Goal: Transaction & Acquisition: Purchase product/service

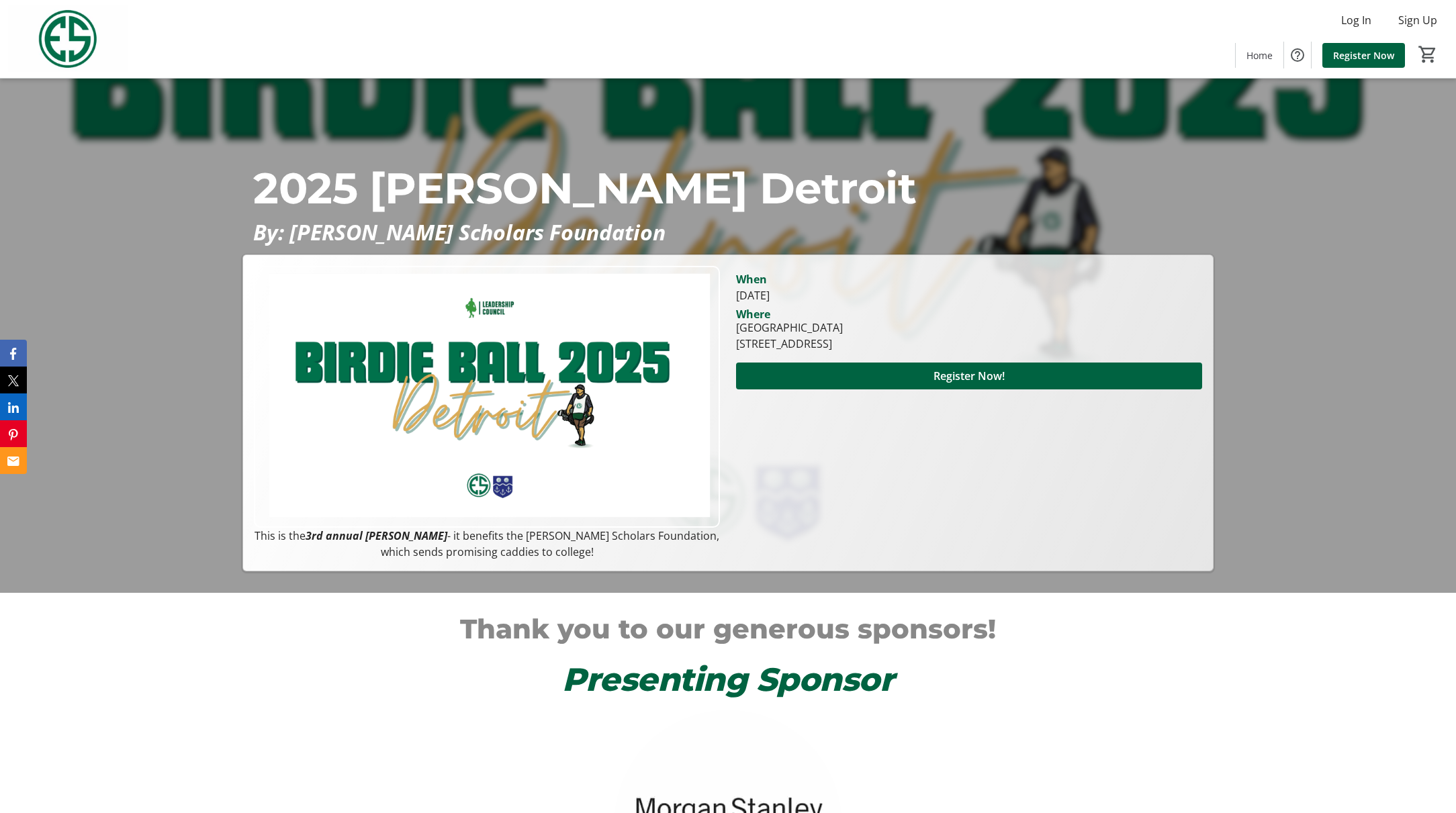
scroll to position [247, 0]
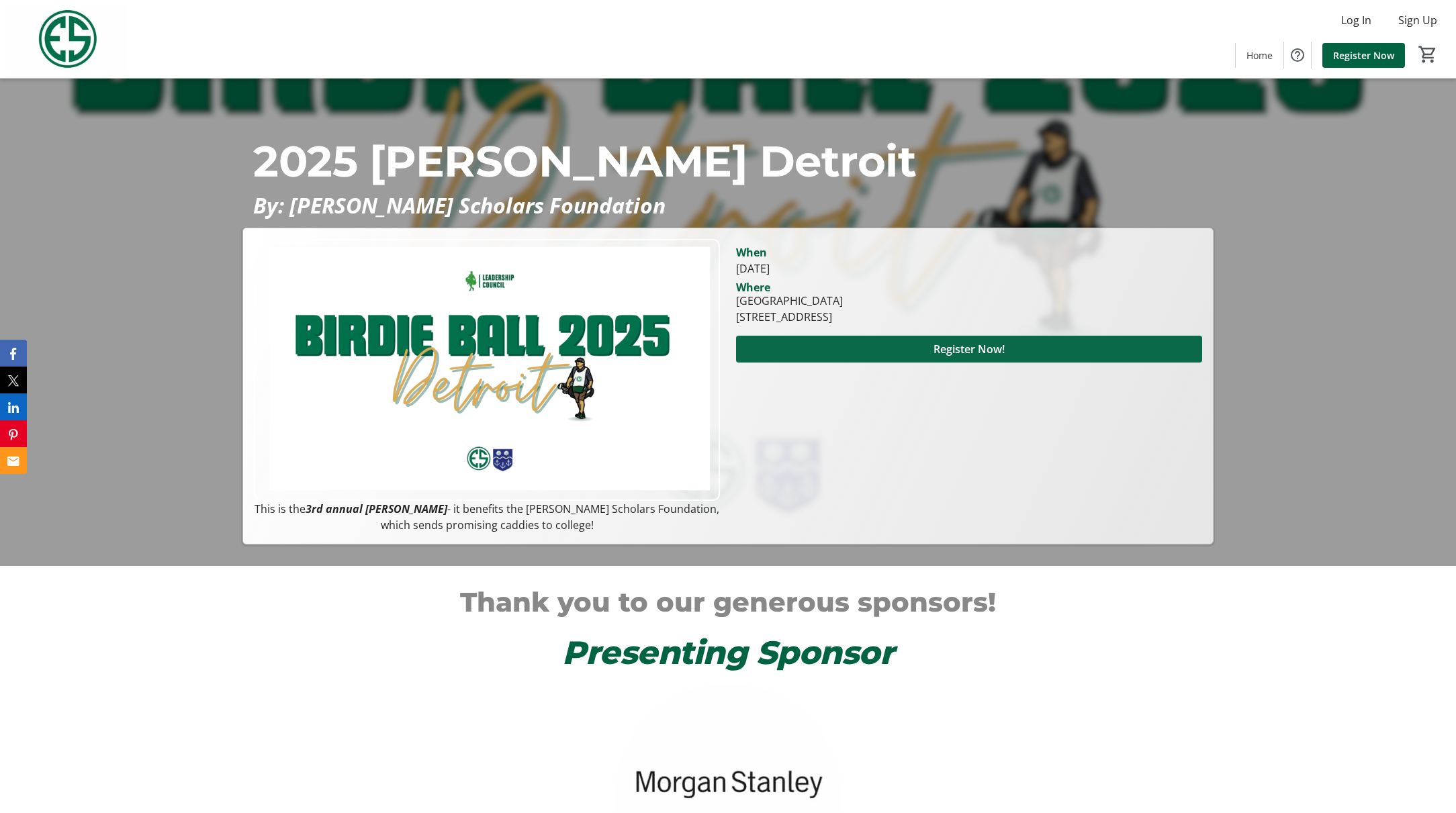
click at [985, 350] on span "Register Now!" at bounding box center [968, 348] width 71 height 16
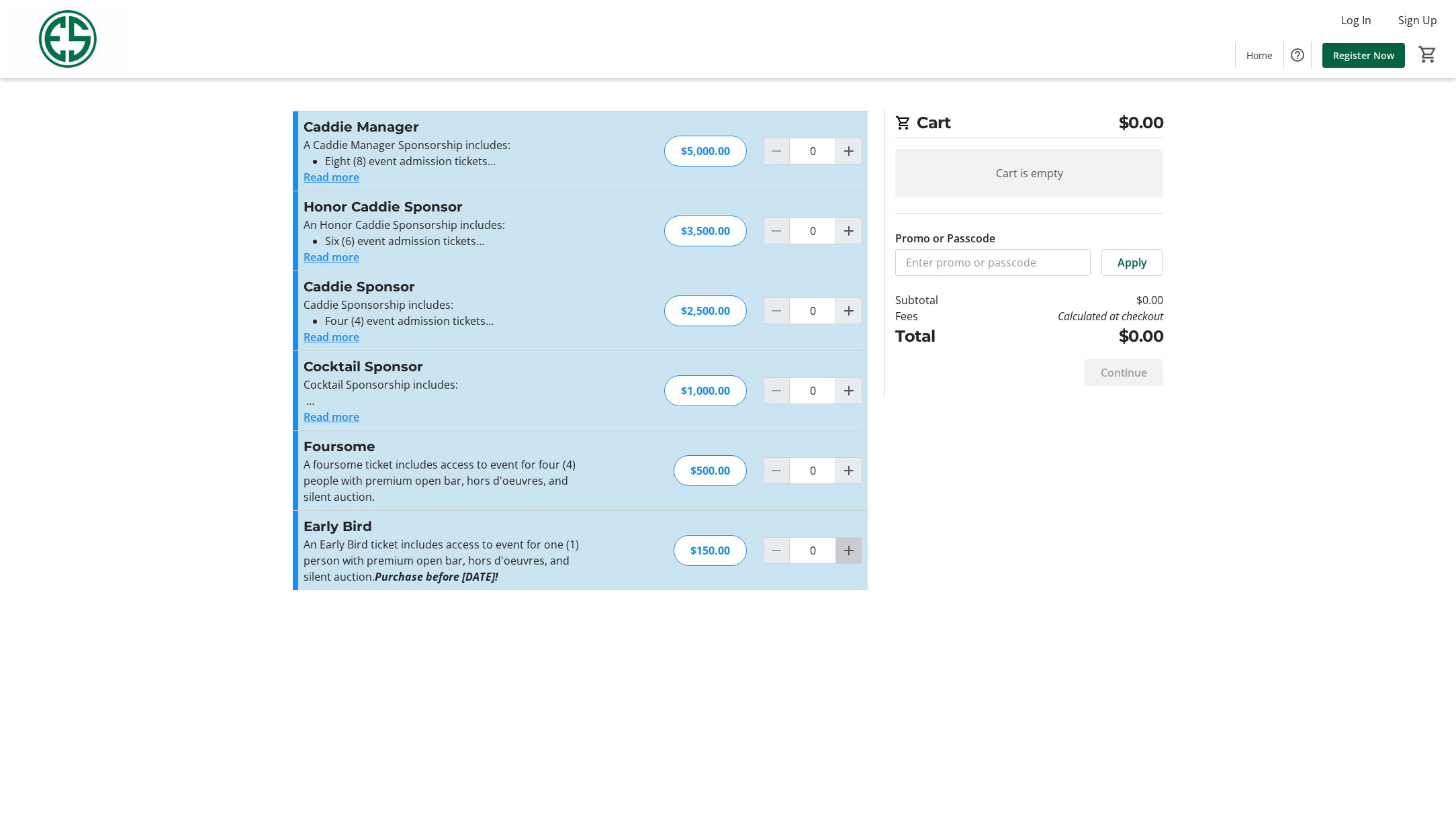
click at [850, 551] on mat-icon "Increment by one" at bounding box center [849, 550] width 16 height 16
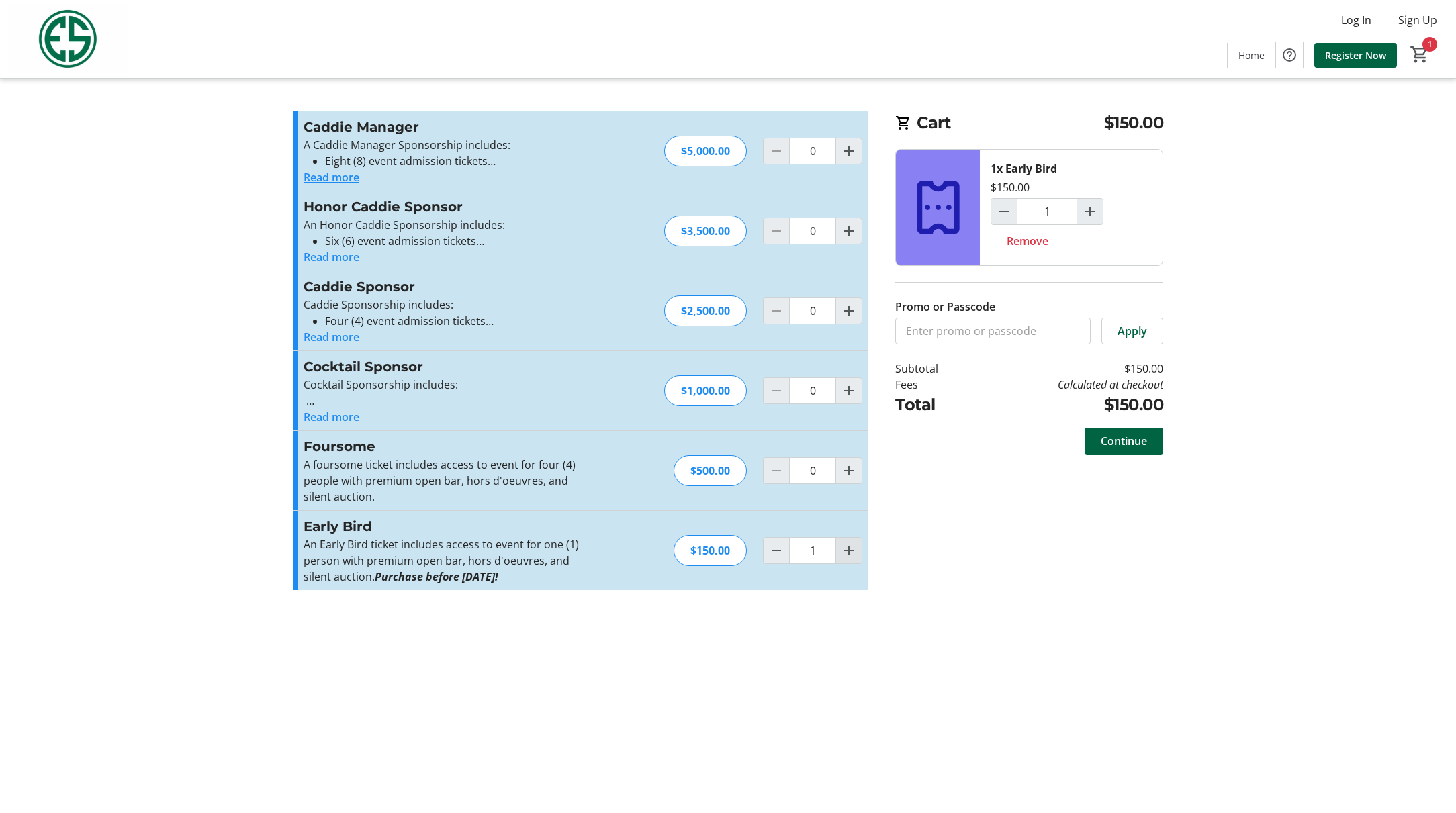
click at [851, 548] on mat-icon "Increment by one" at bounding box center [849, 550] width 16 height 16
type input "2"
click at [346, 419] on button "Read more" at bounding box center [331, 416] width 56 height 16
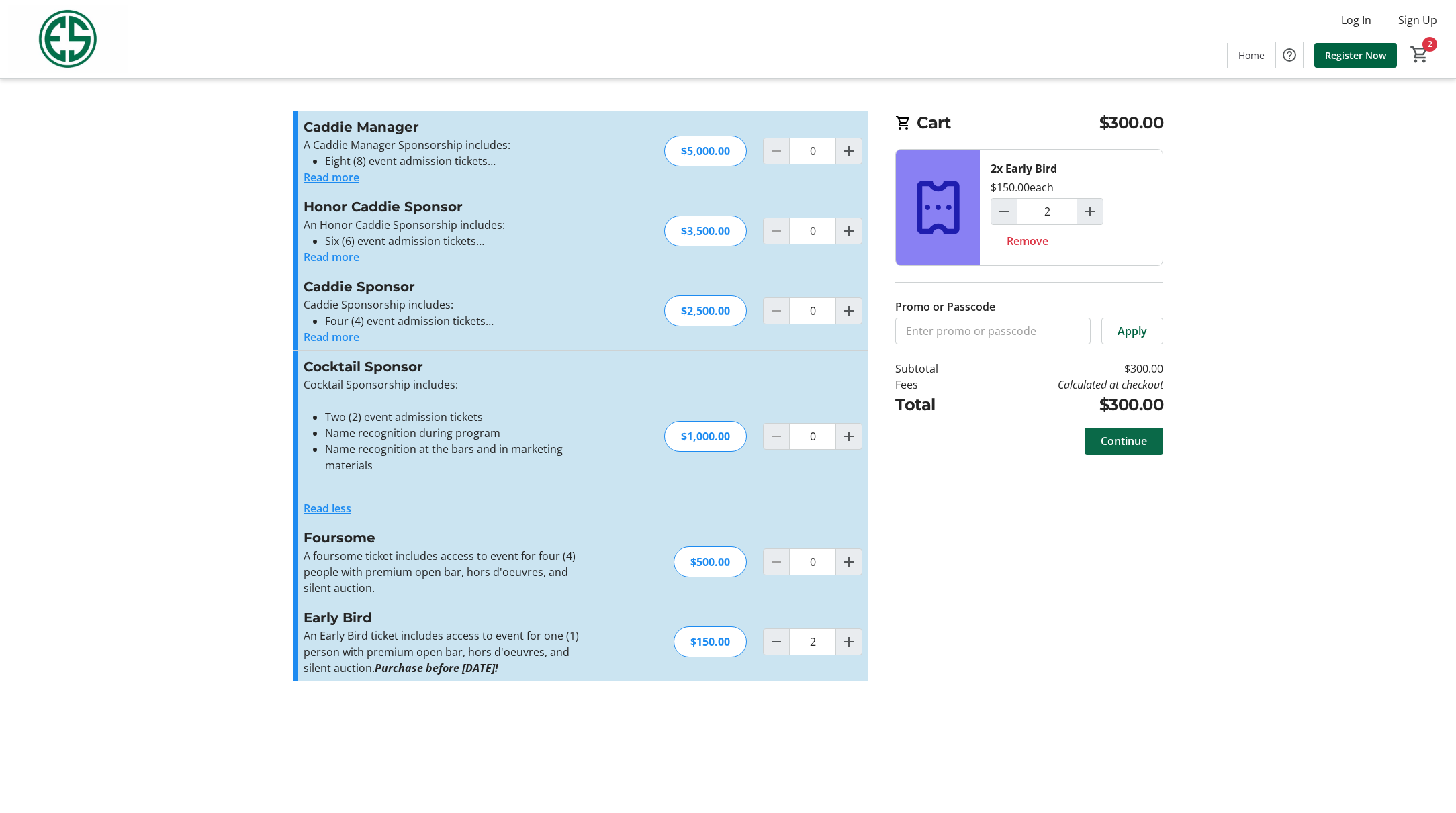
click at [1126, 438] on span "Continue" at bounding box center [1123, 440] width 46 height 16
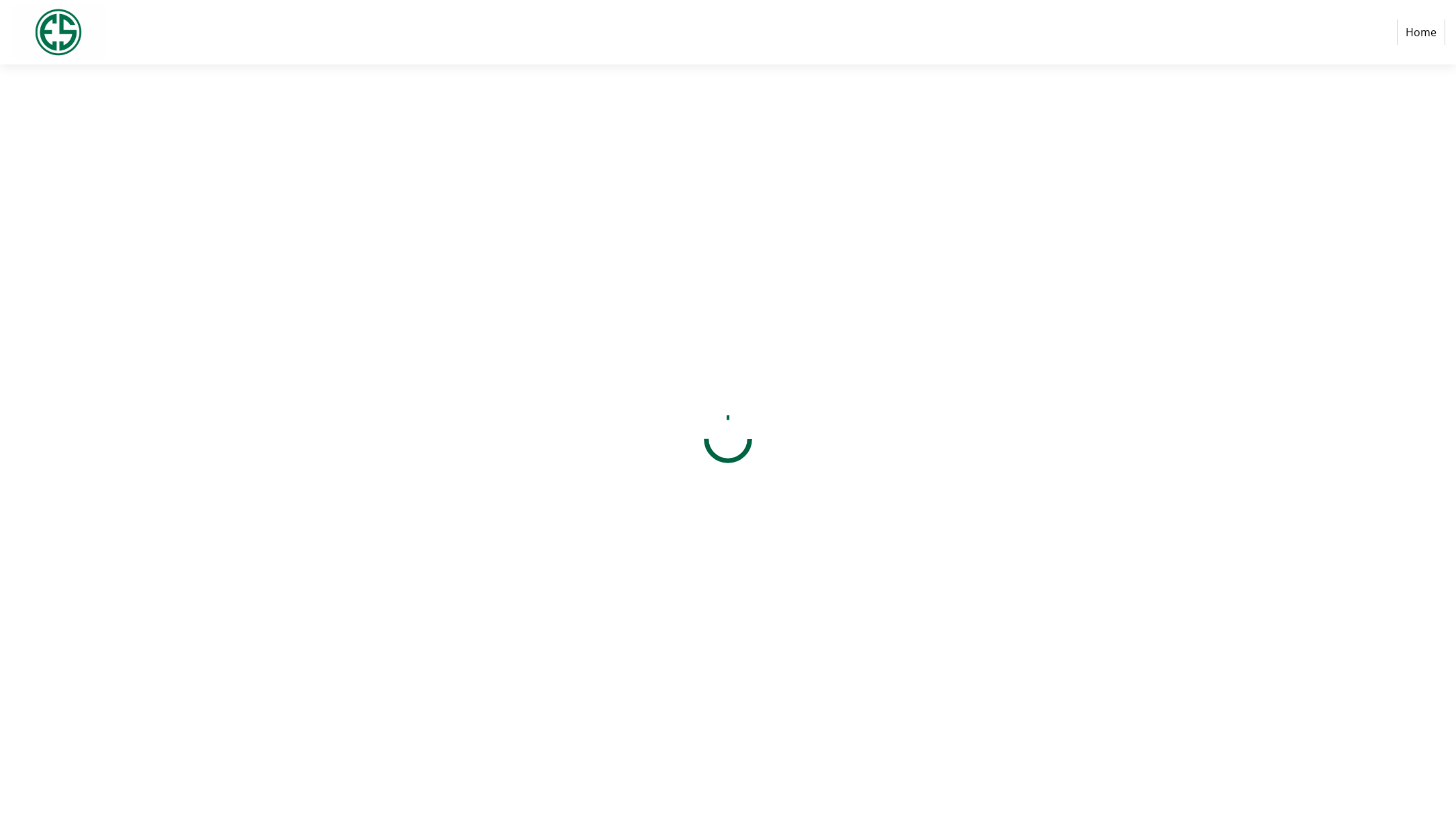
select select "US"
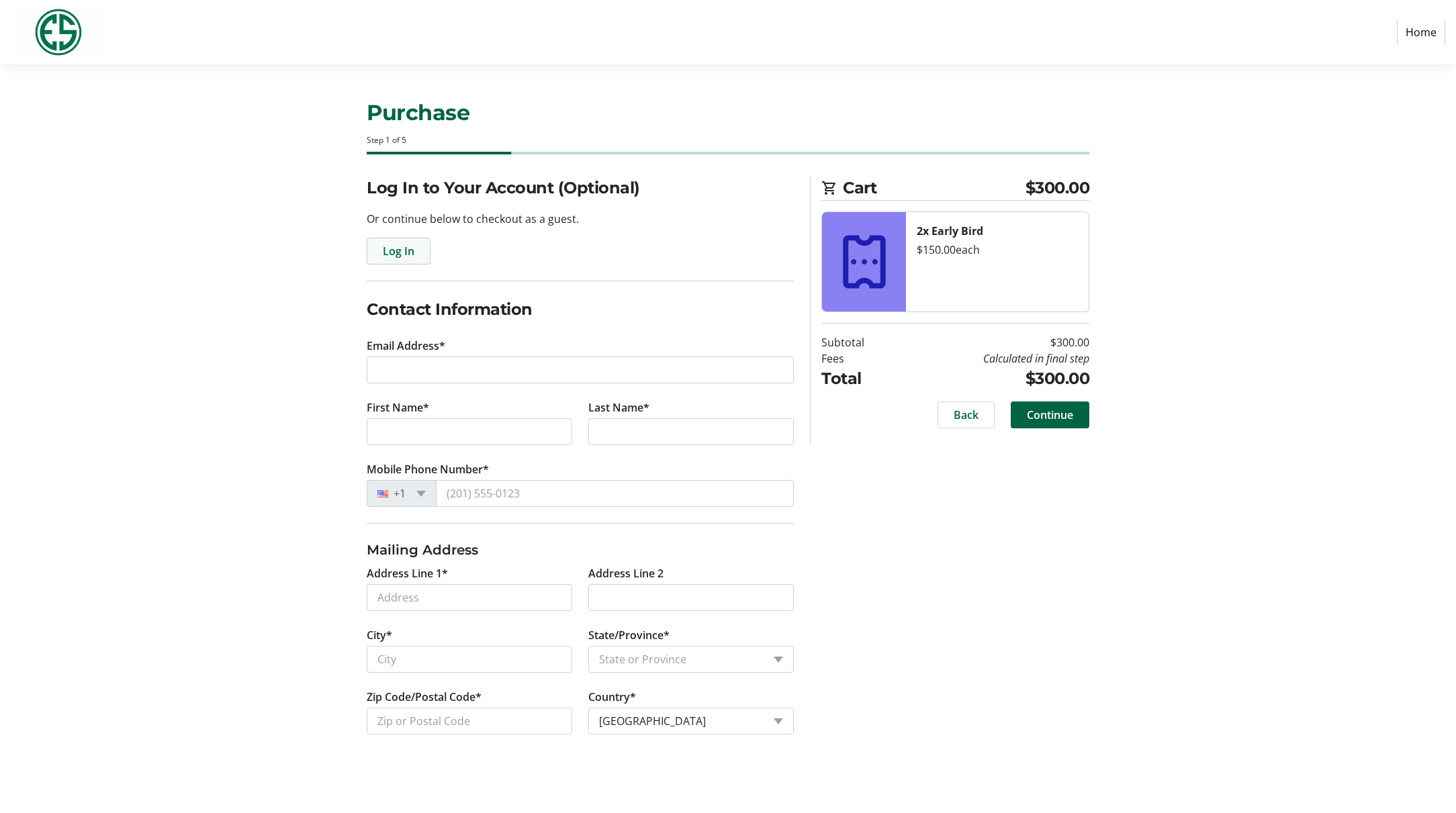
click at [413, 260] on span "button" at bounding box center [398, 251] width 63 height 32
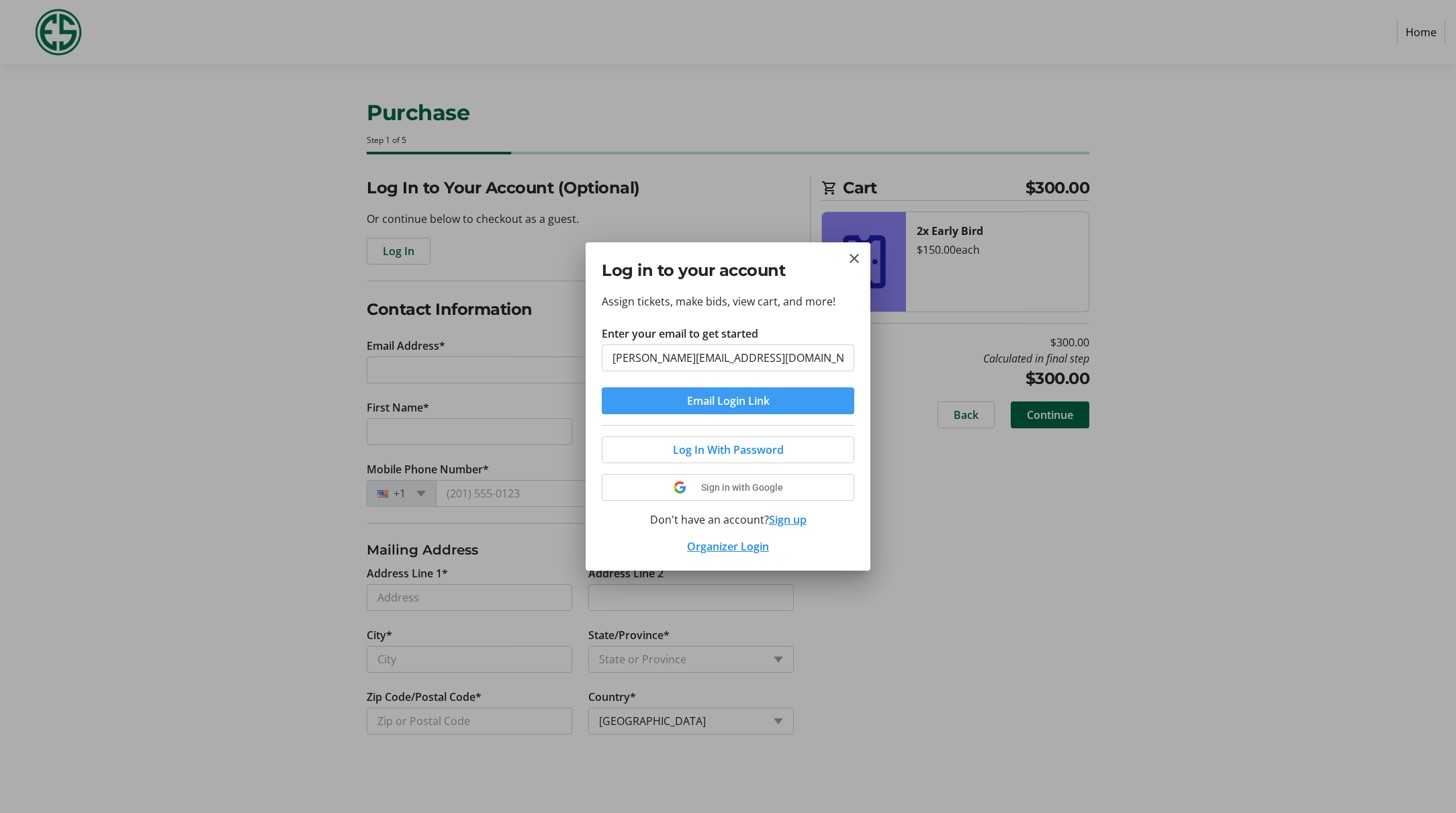
click at [710, 403] on span "Email Login Link" at bounding box center [728, 400] width 83 height 16
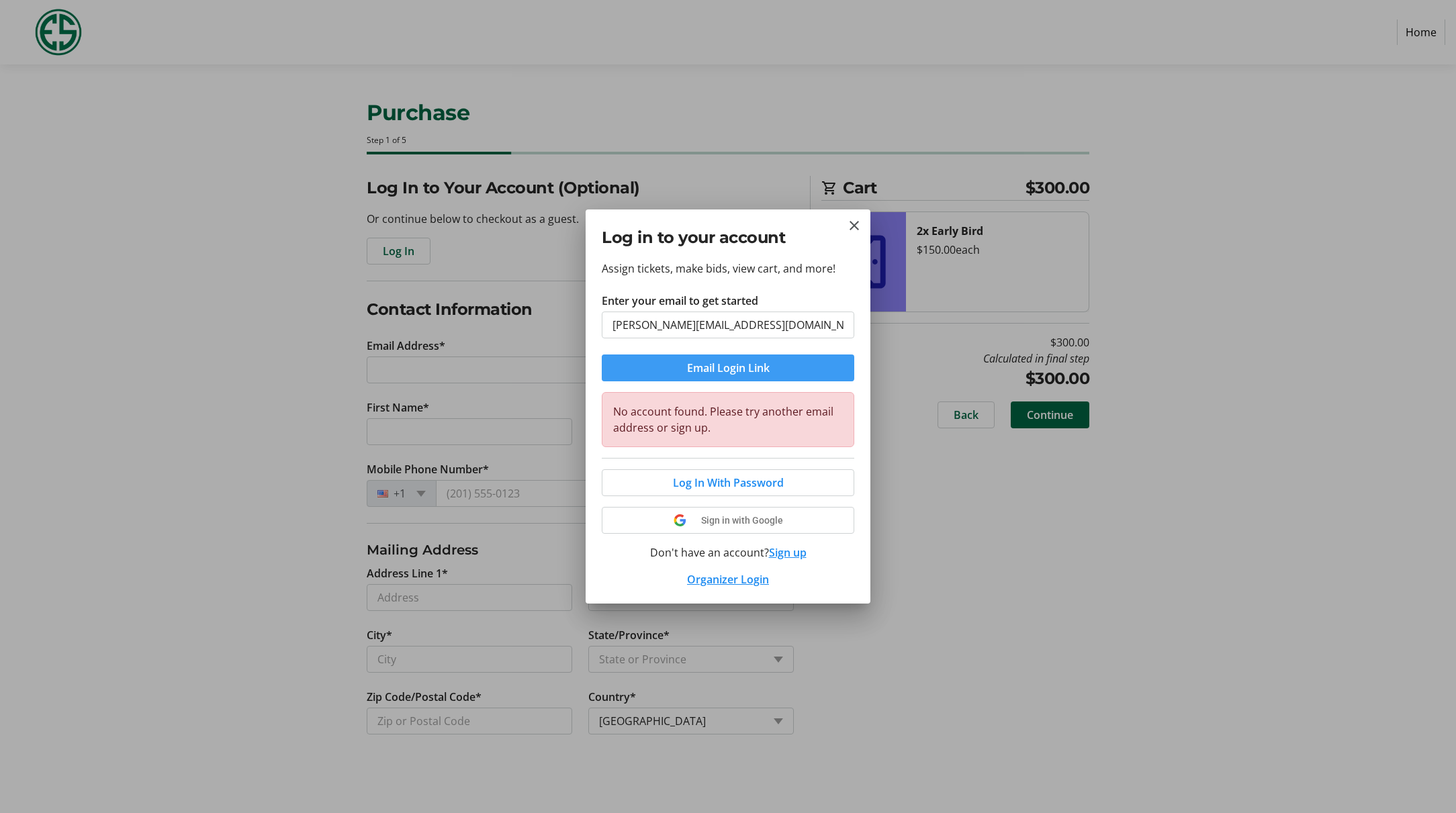
click at [736, 373] on span "Email Login Link" at bounding box center [728, 368] width 83 height 16
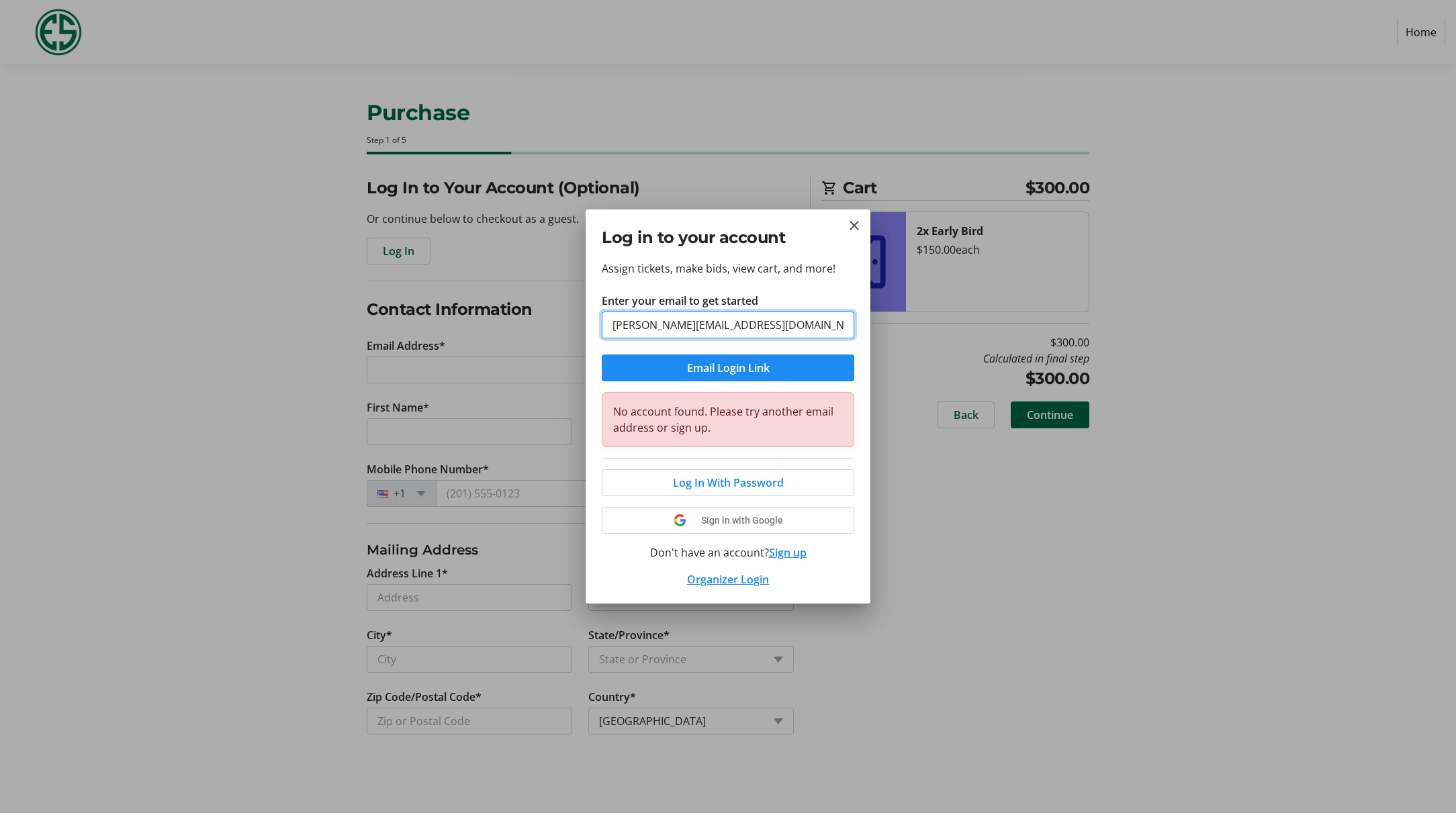
click at [635, 326] on input "[PERSON_NAME][EMAIL_ADDRESS][DOMAIN_NAME]" at bounding box center [727, 325] width 252 height 27
click at [635, 327] on input "[PERSON_NAME][EMAIL_ADDRESS][DOMAIN_NAME]" at bounding box center [727, 325] width 252 height 27
type input "[EMAIL_ADDRESS][DOMAIN_NAME]"
click at [707, 366] on span "Email Login Link" at bounding box center [728, 368] width 83 height 16
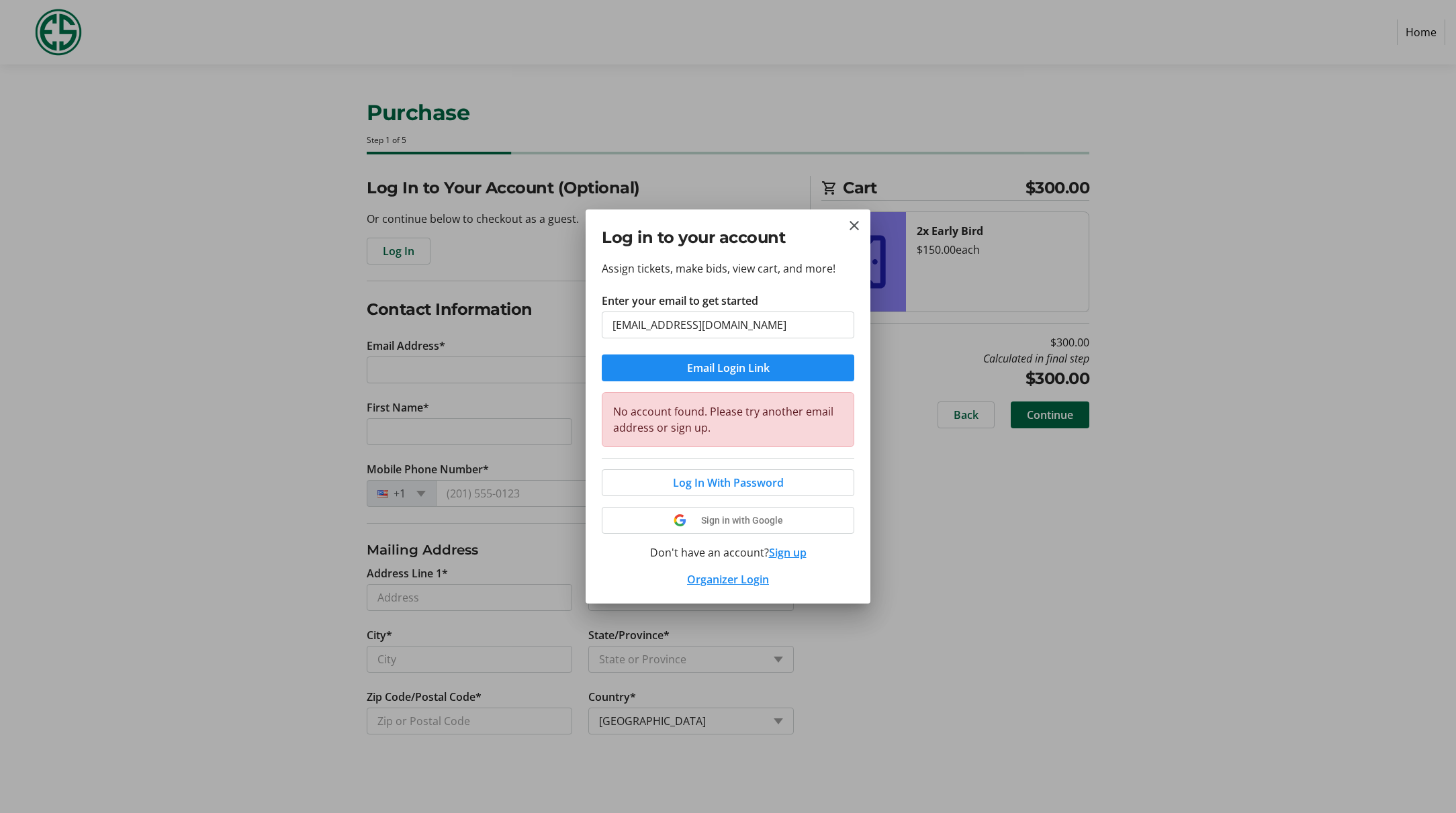
click at [781, 557] on button "Sign up" at bounding box center [787, 552] width 38 height 16
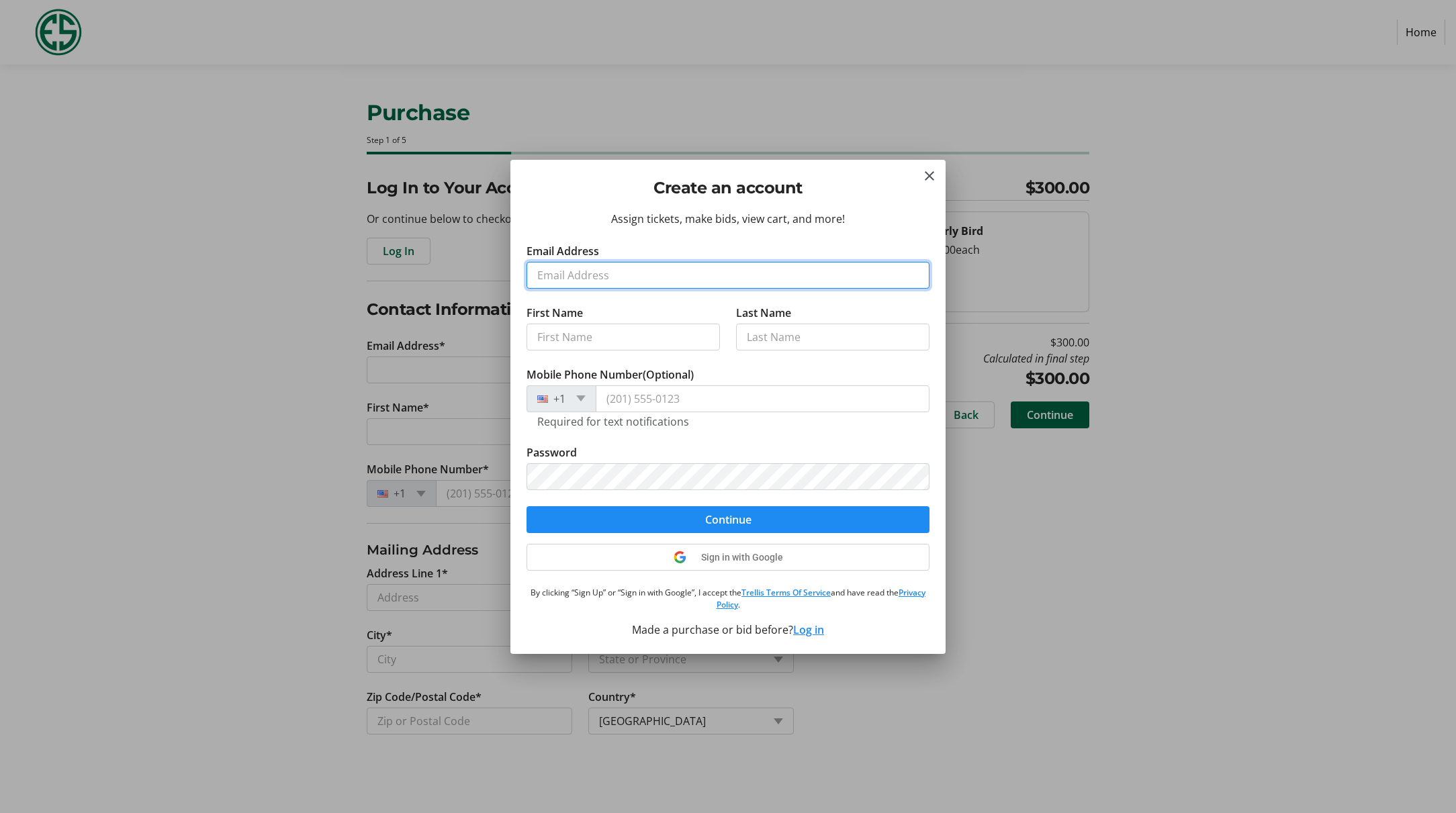
type input "[PERSON_NAME][EMAIL_ADDRESS][DOMAIN_NAME]"
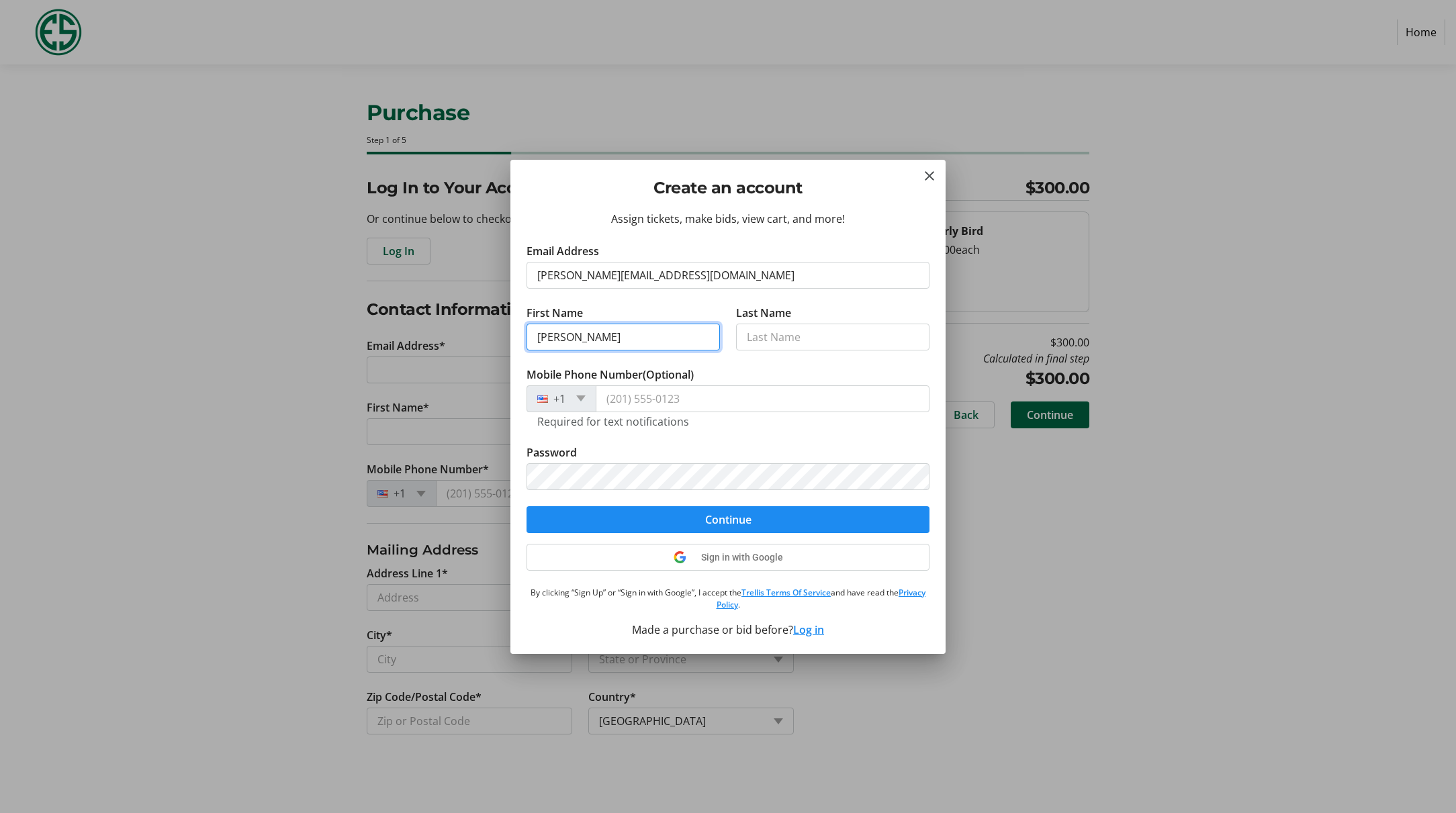
type input "[PERSON_NAME]"
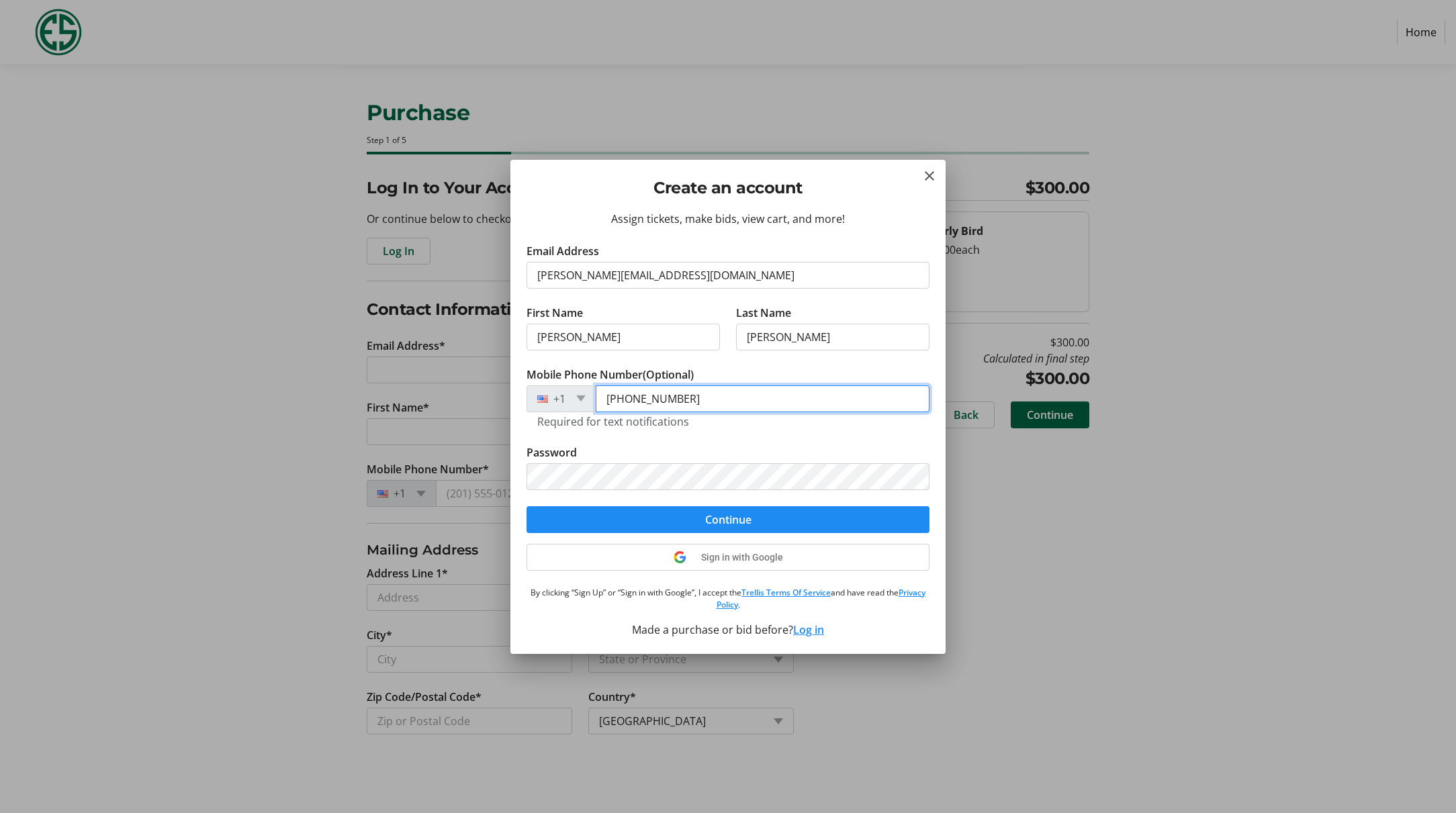
type input "[PHONE_NUMBER]"
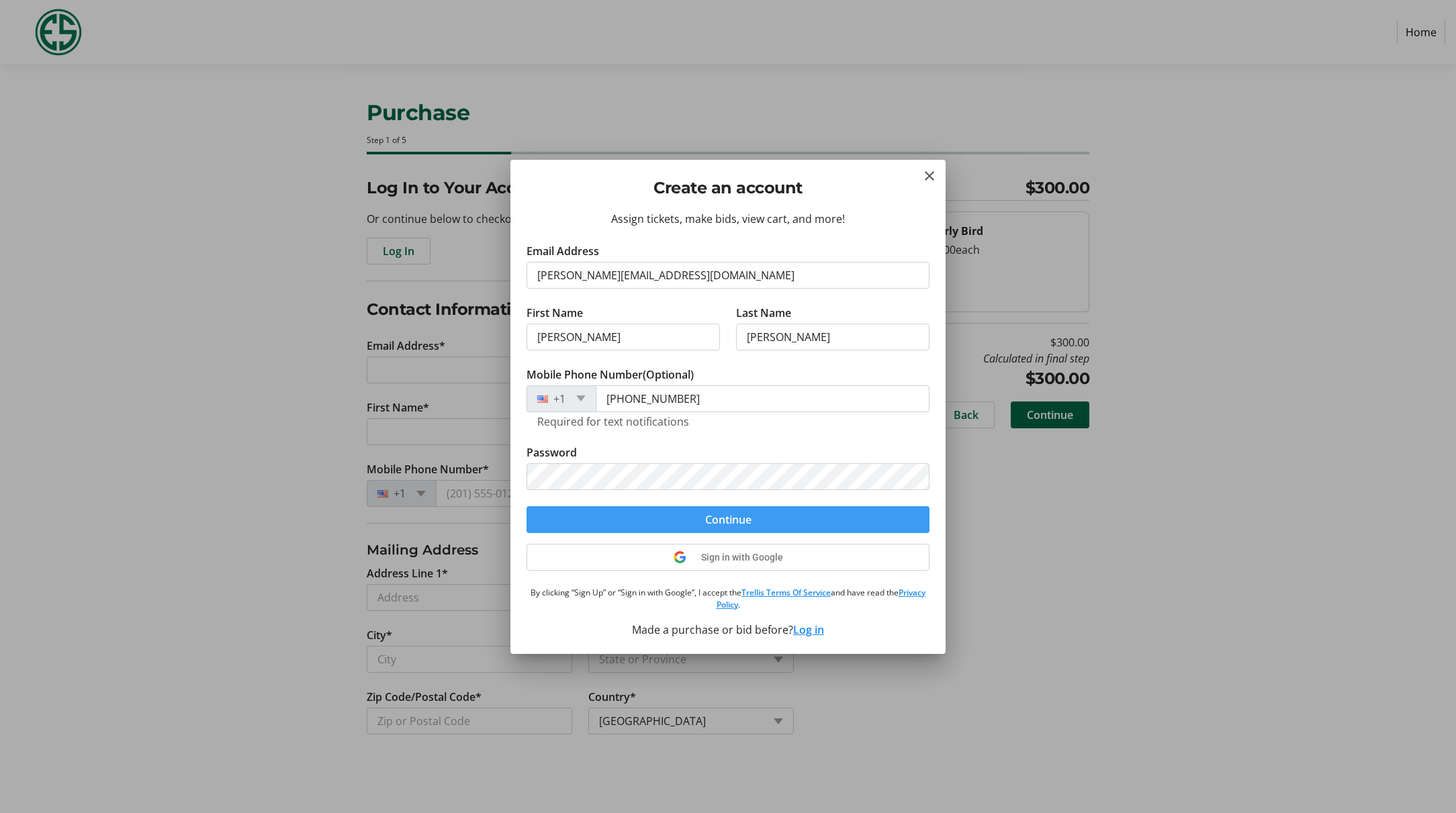
click at [672, 516] on span "submit" at bounding box center [727, 519] width 403 height 32
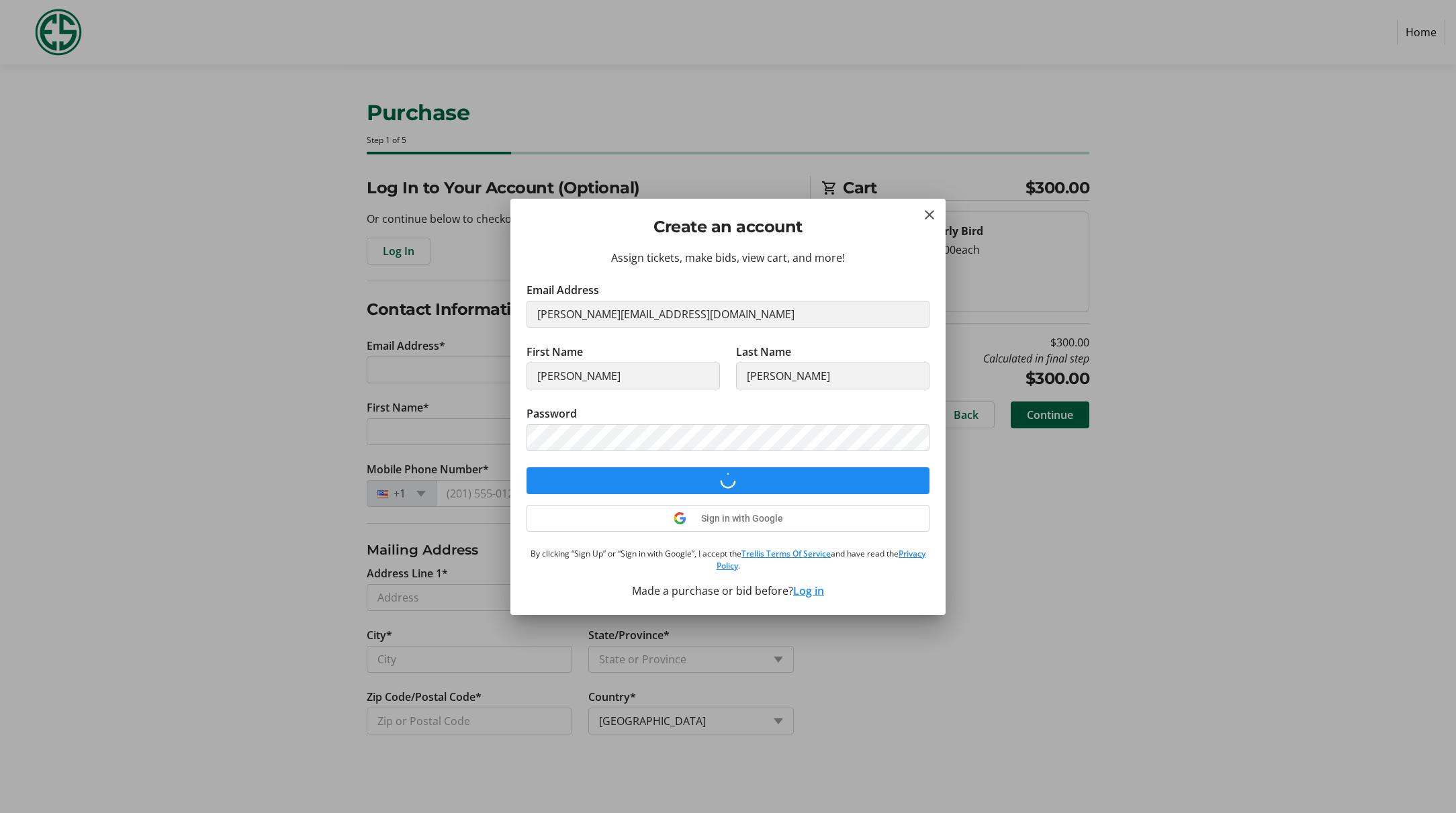
select select "US"
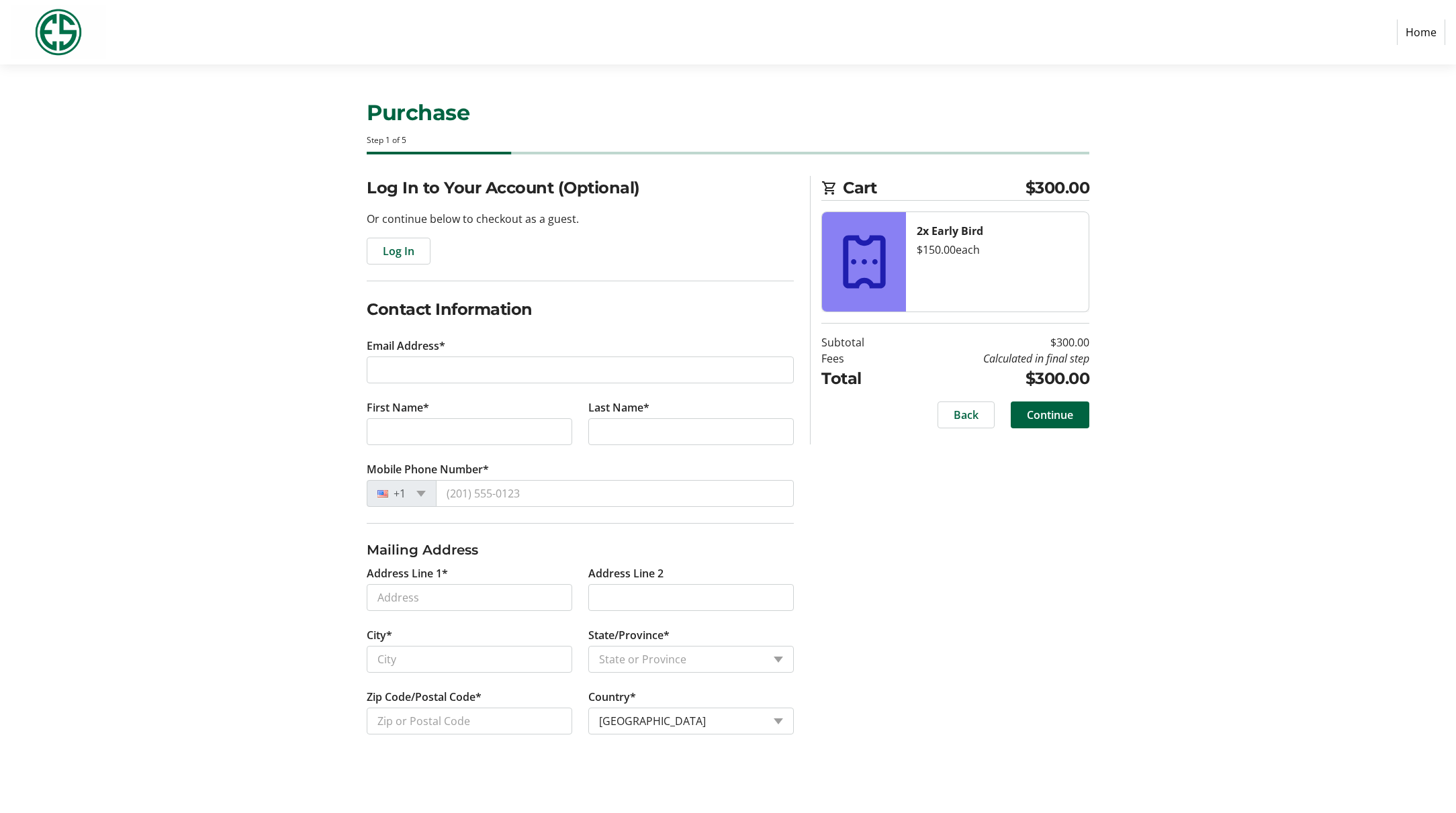
type input "[PERSON_NAME][EMAIL_ADDRESS][DOMAIN_NAME]"
type input "[PERSON_NAME]"
type input "[PHONE_NUMBER]"
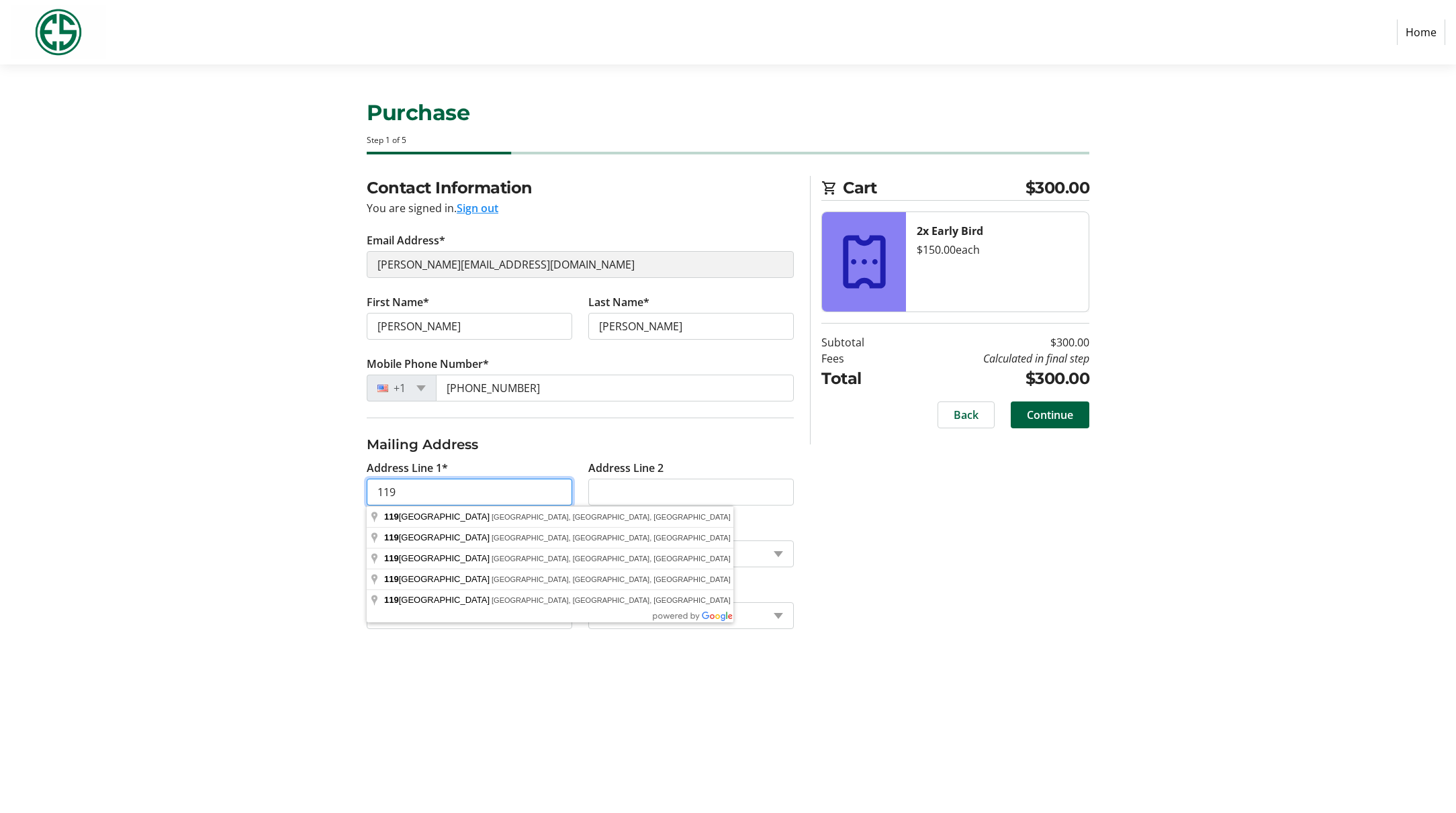
type input "119 W"
type input "[STREET_ADDRESS]"
type input "Holland"
select select "MI"
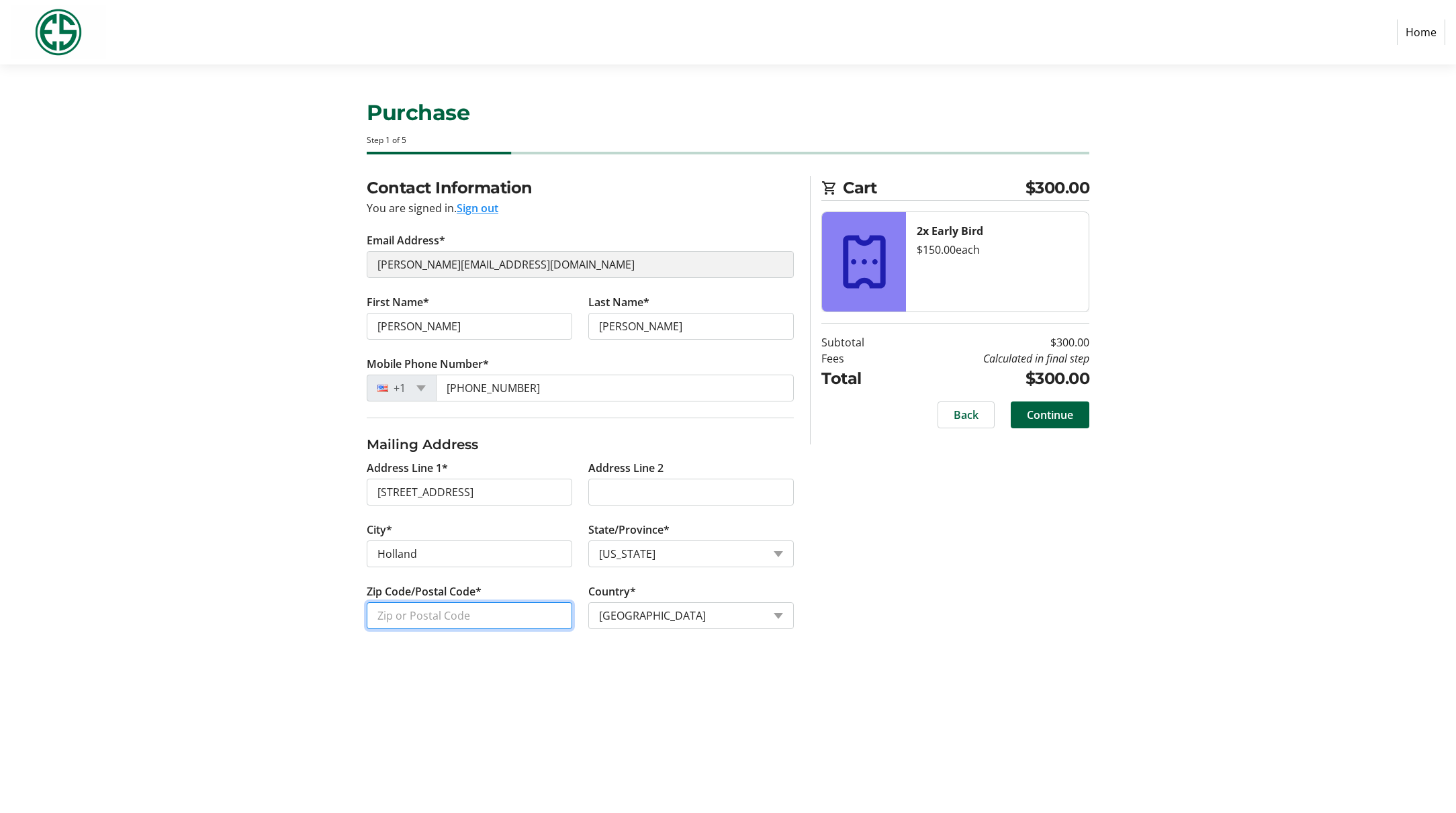
type input "49423"
type input "[STREET_ADDRESS]"
type input "[GEOGRAPHIC_DATA]"
type input "48201"
click at [466, 494] on input "[STREET_ADDRESS]" at bounding box center [469, 492] width 205 height 27
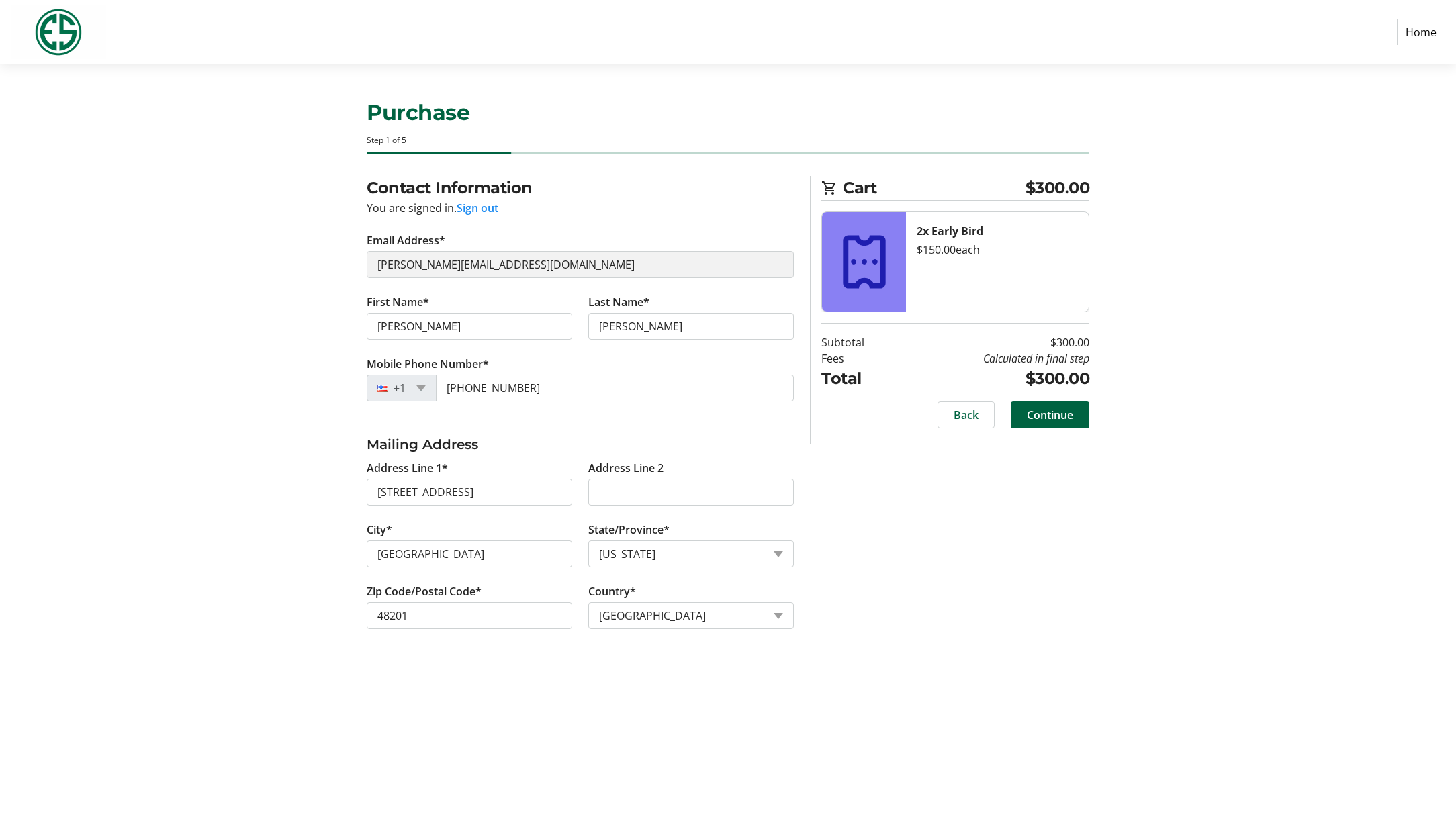
click at [466, 494] on input "[STREET_ADDRESS]" at bounding box center [469, 492] width 205 height 27
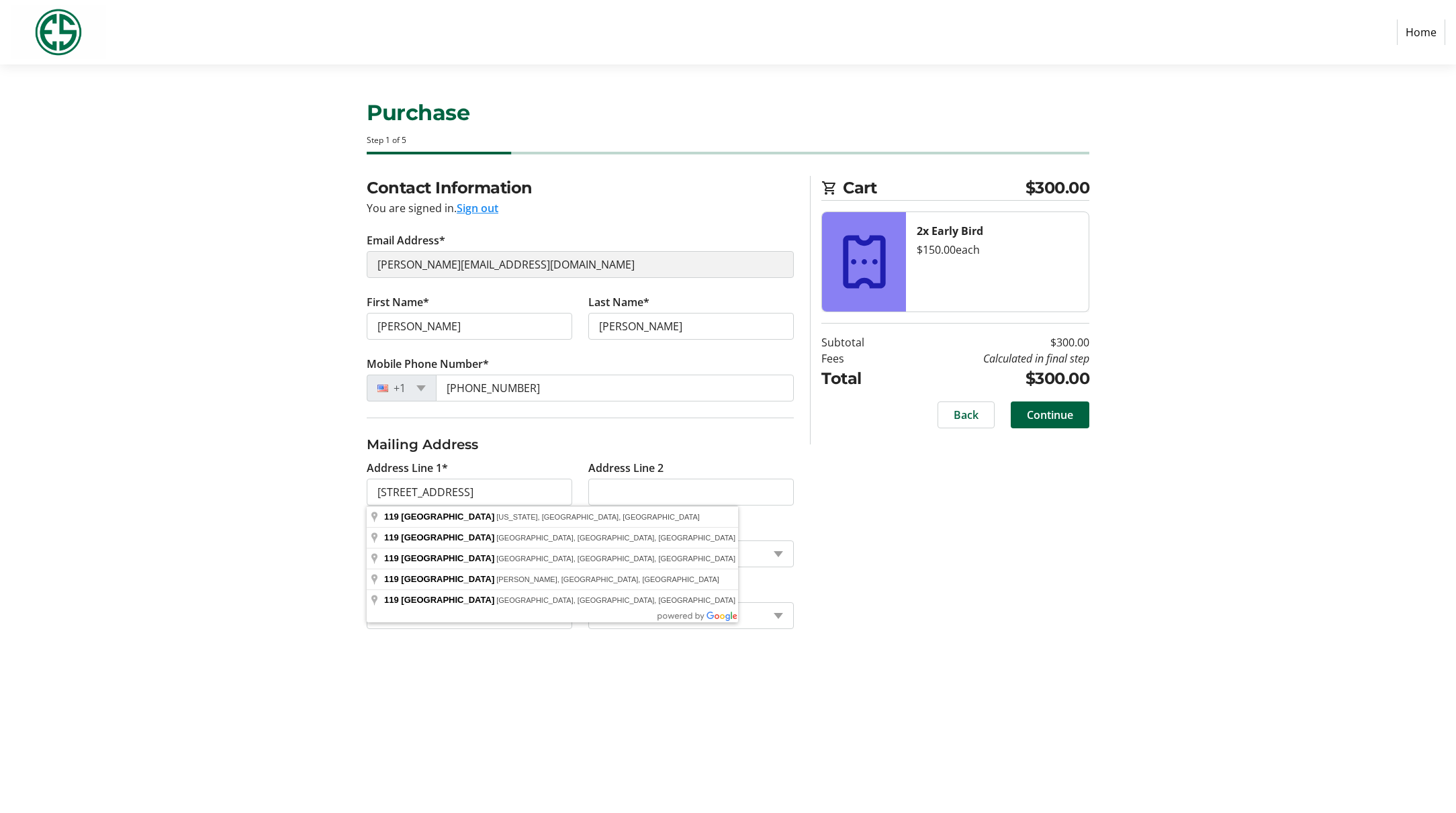
type input "[STREET_ADDRESS]"
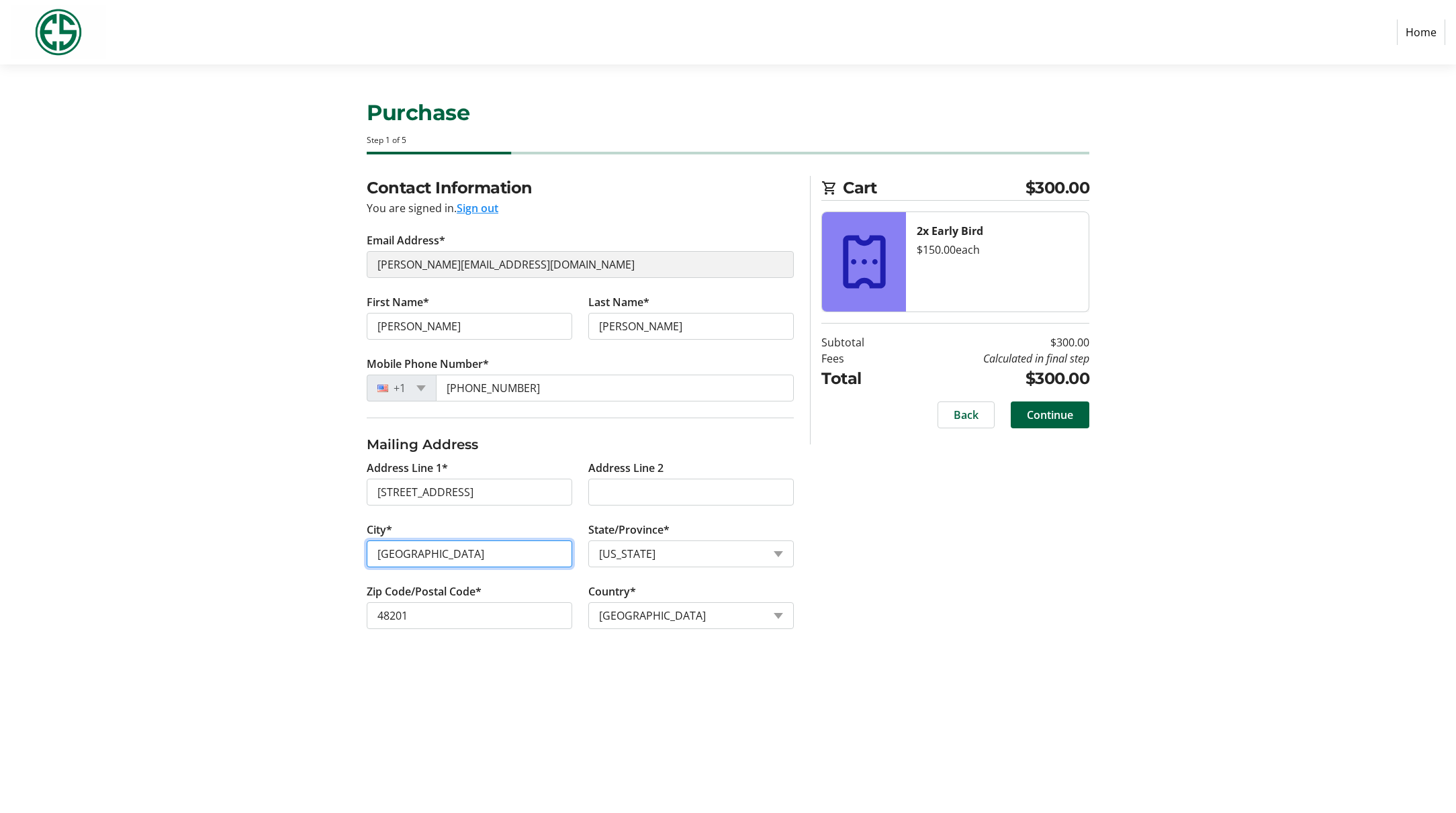
click at [476, 557] on input "[GEOGRAPHIC_DATA]" at bounding box center [469, 553] width 205 height 27
drag, startPoint x: 474, startPoint y: 557, endPoint x: 342, endPoint y: 550, distance: 132.2
click at [342, 550] on div "Contact Information You are signed in. Sign out Email Address* [PERSON_NAME][EM…" at bounding box center [728, 419] width 886 height 486
type input "Holland"
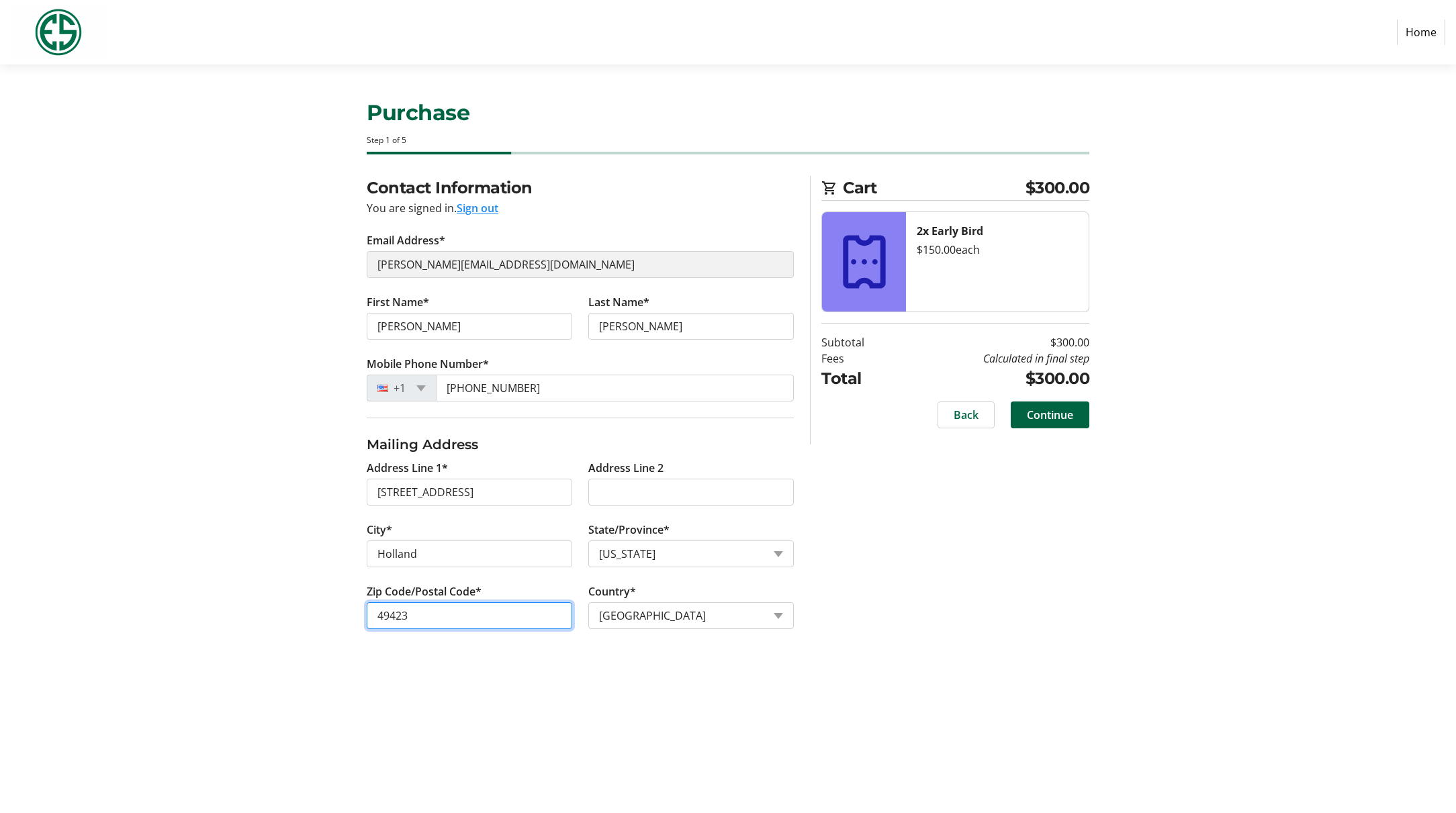
type input "49423"
click at [1048, 418] on span "Continue" at bounding box center [1050, 414] width 46 height 16
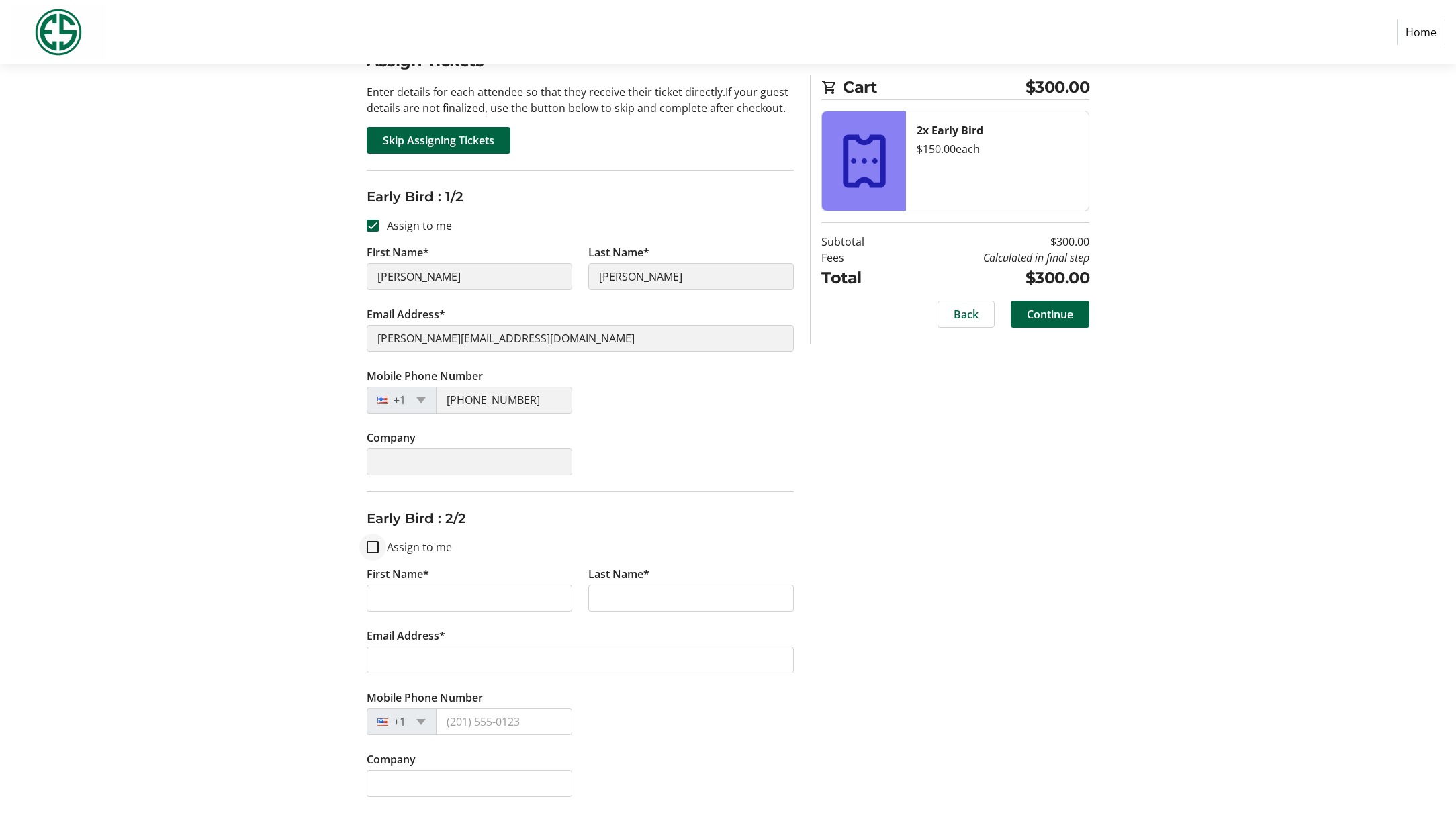
scroll to position [127, 0]
type input "[PERSON_NAME]"
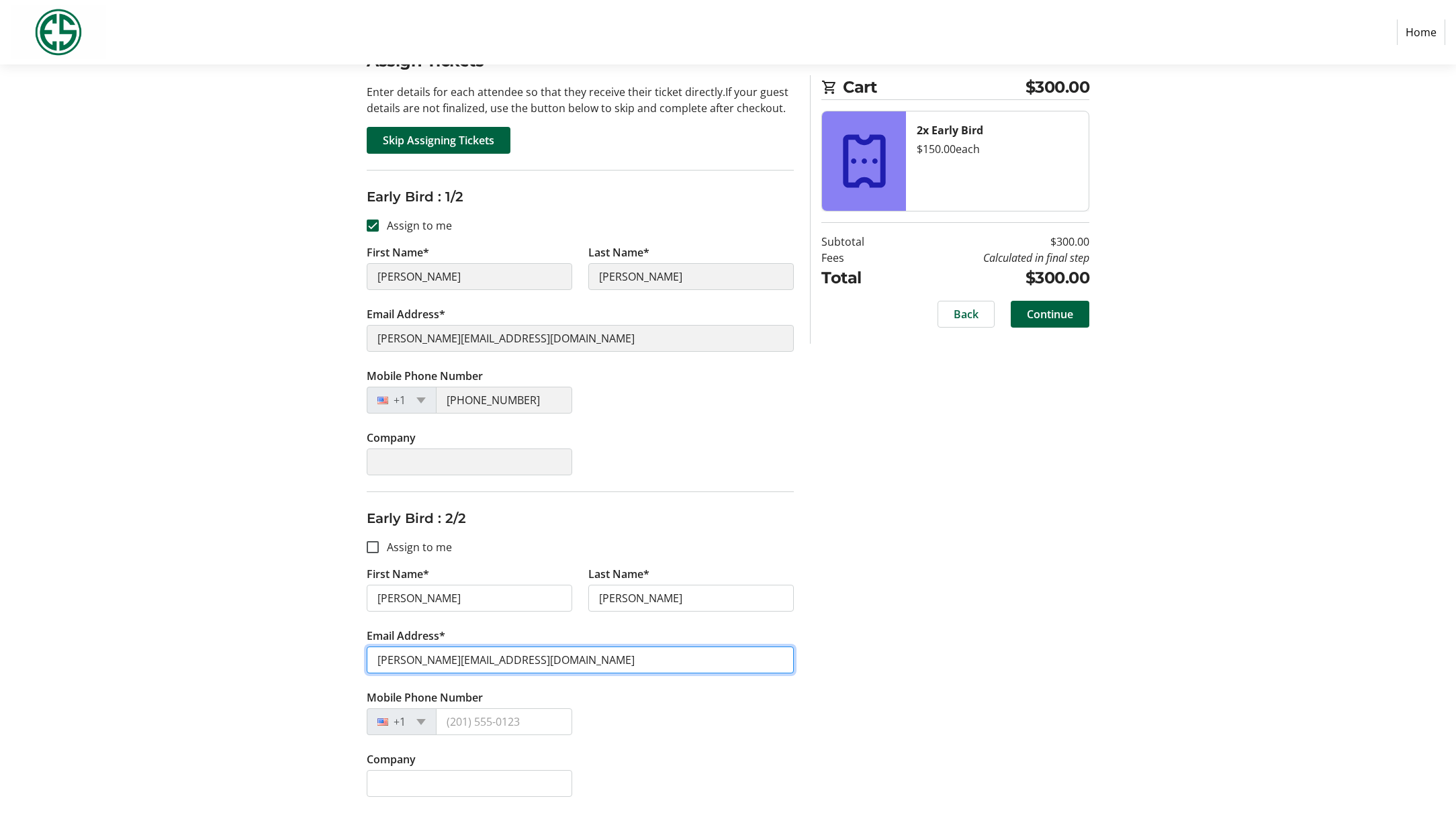
type input "[PERSON_NAME][EMAIL_ADDRESS][DOMAIN_NAME]"
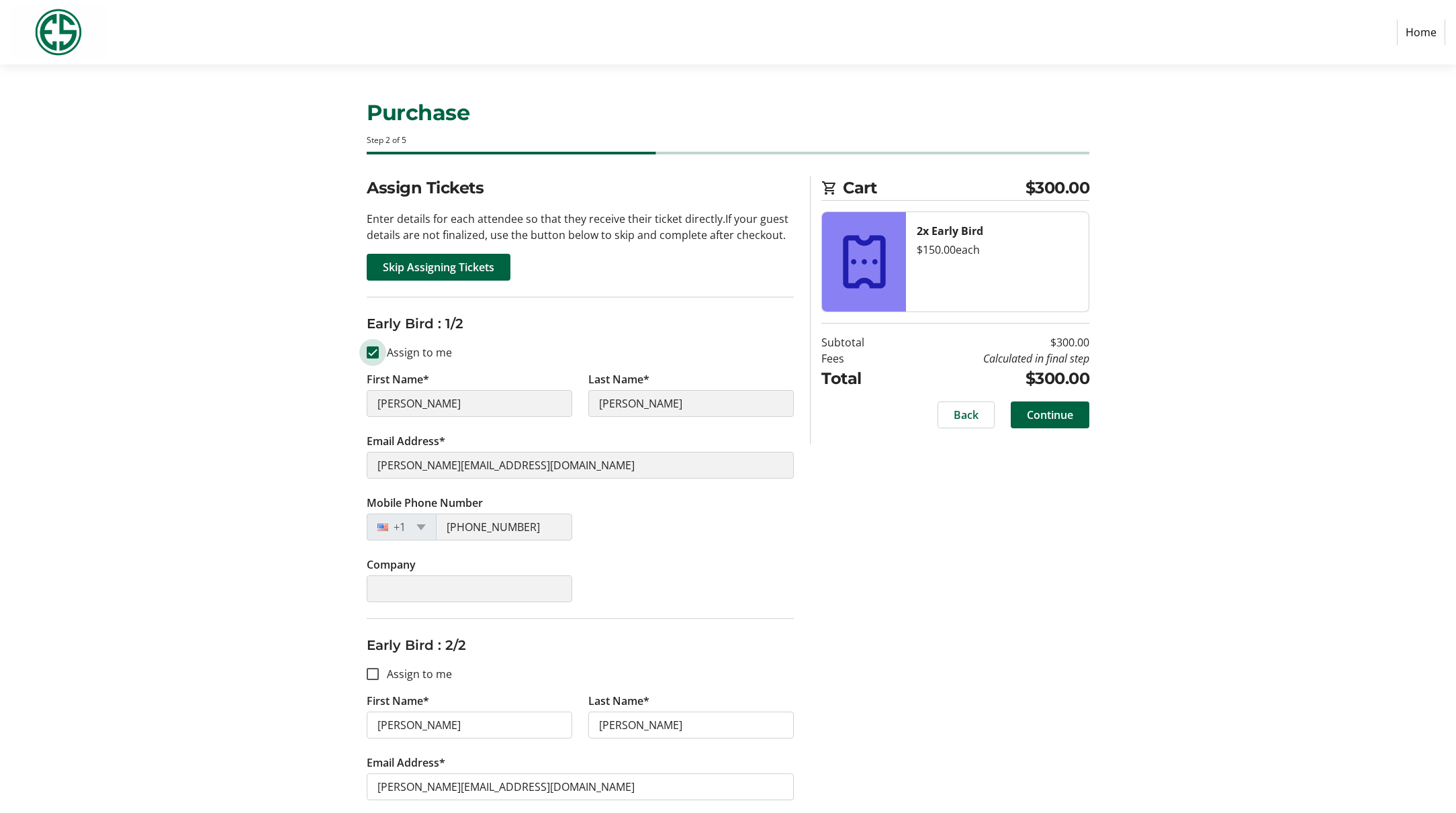
click at [367, 347] on input "Assign to me" at bounding box center [373, 352] width 12 height 12
checkbox input "false"
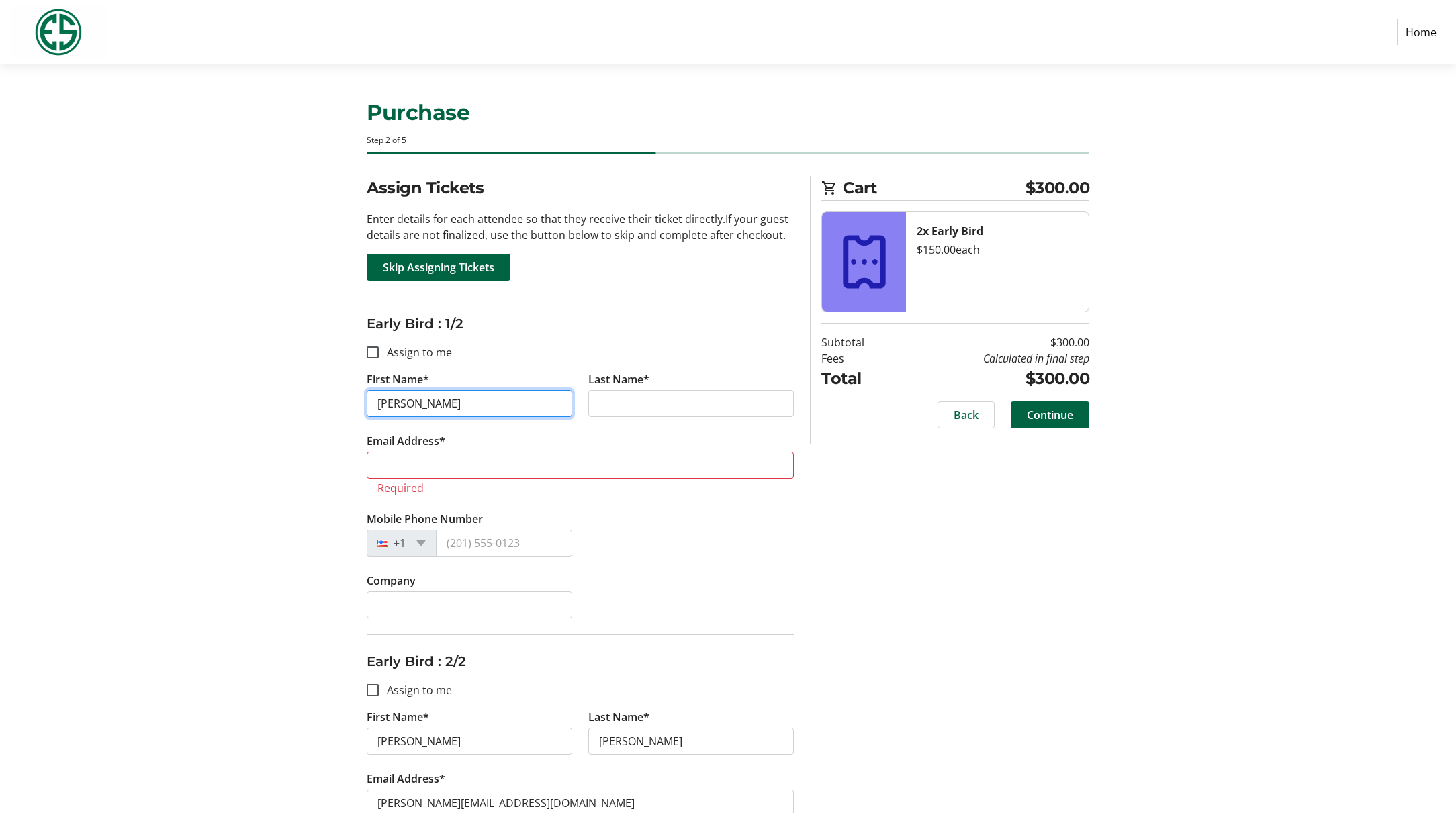
type input "[PERSON_NAME]"
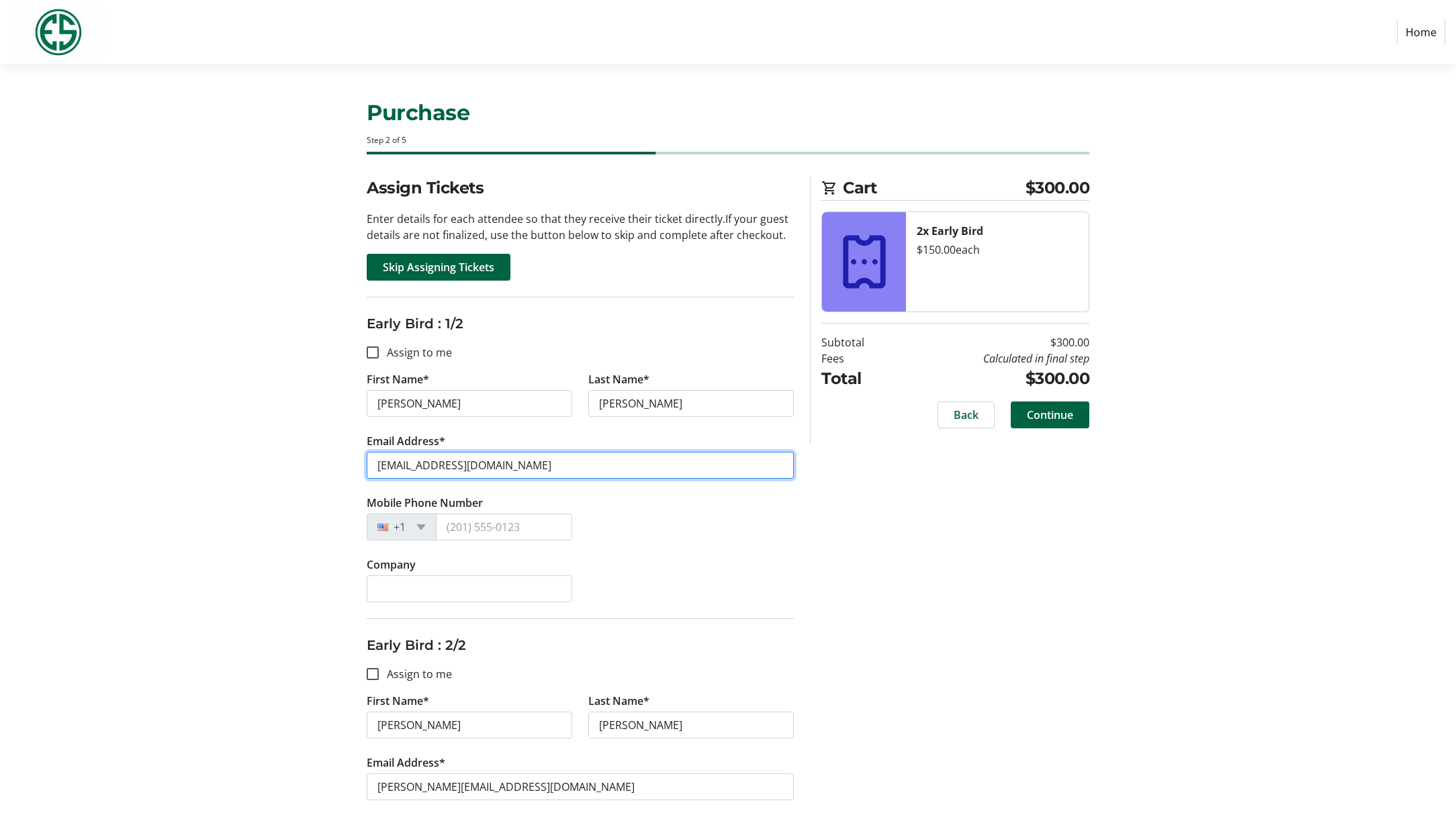
type input "[EMAIL_ADDRESS][DOMAIN_NAME]"
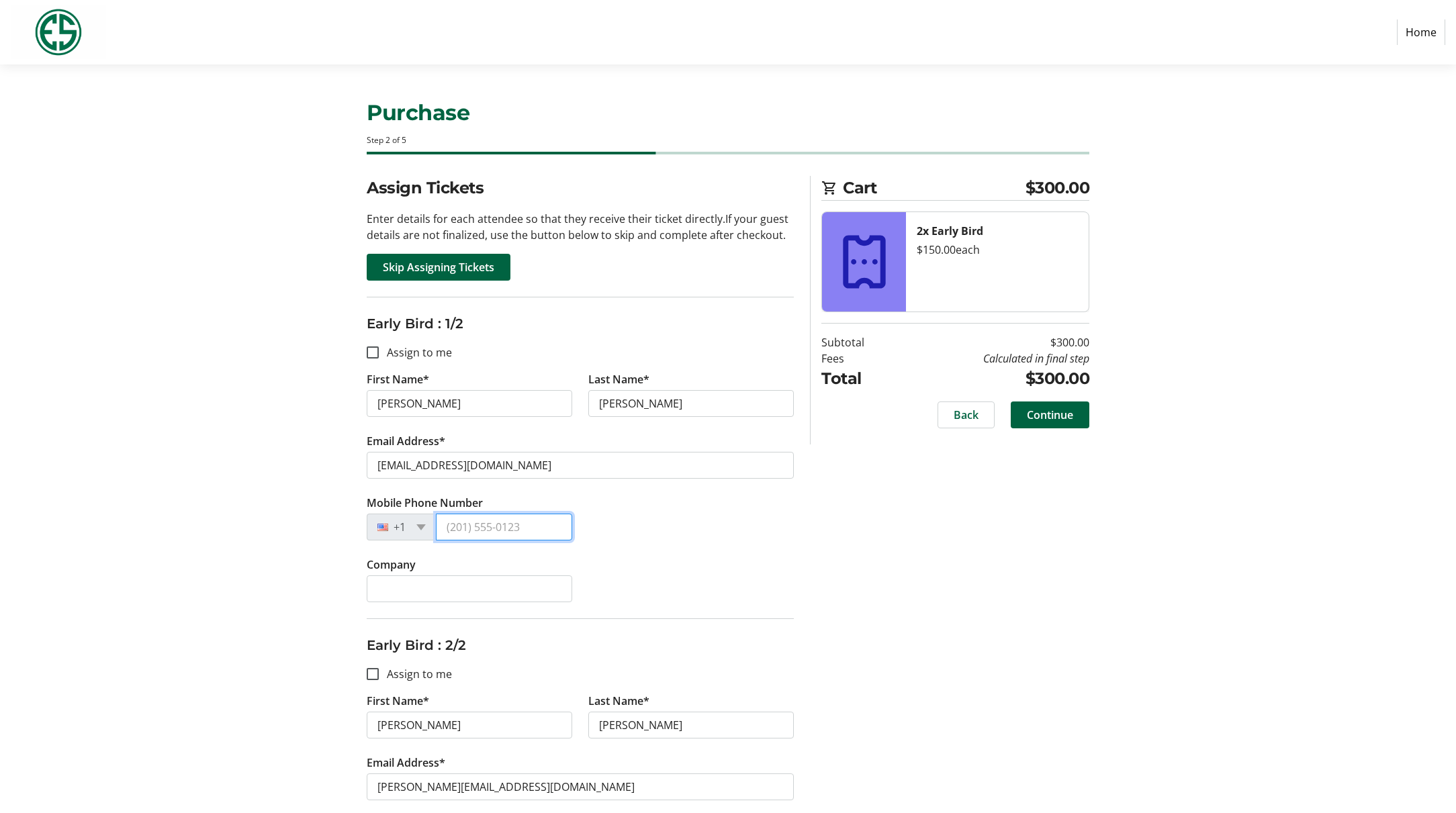
type input "1"
type input "[PHONE_NUMBER]"
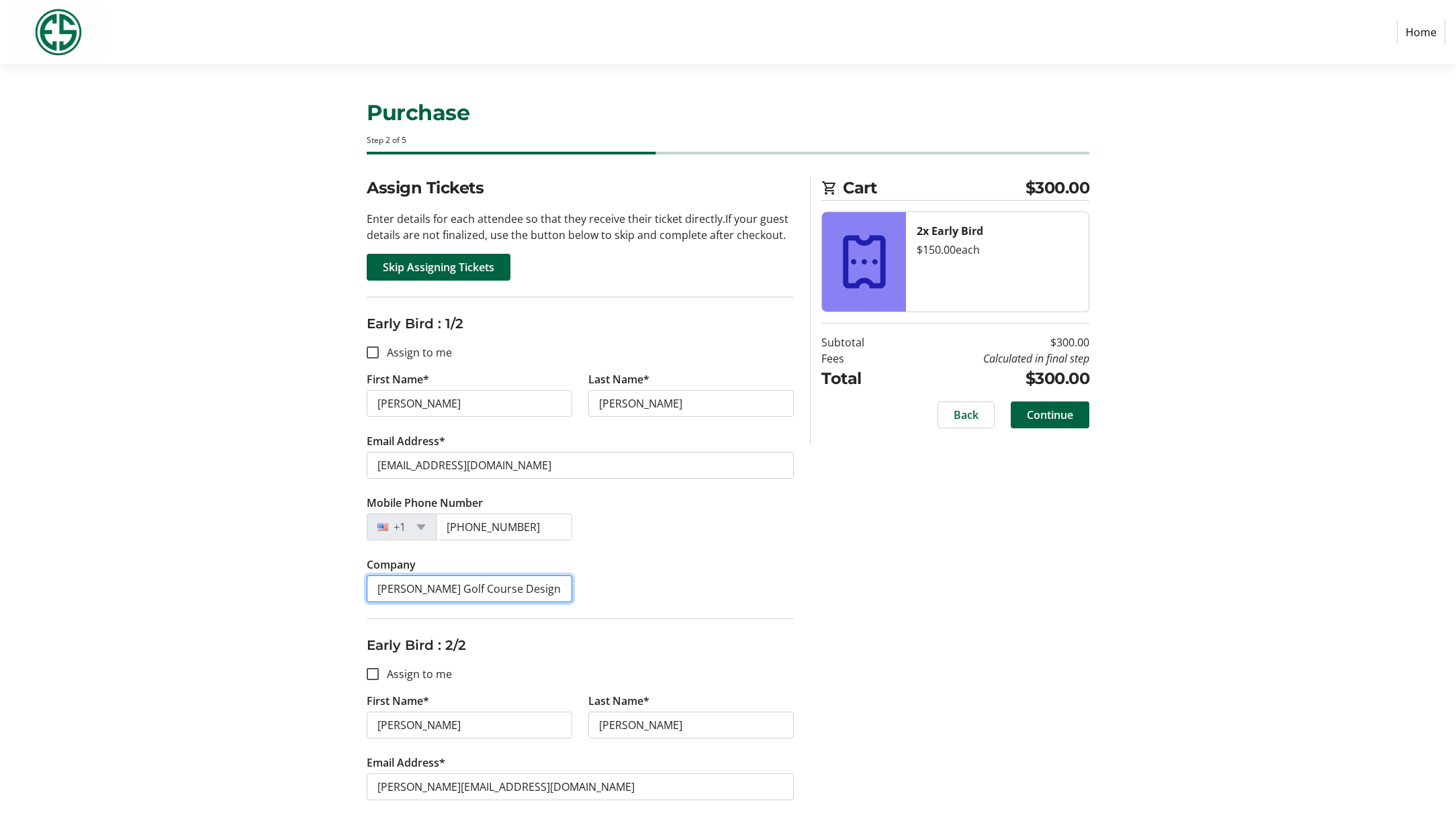
type input "[PERSON_NAME] Golf Course Designs, Inc."
click at [369, 677] on input "Assign to me" at bounding box center [373, 674] width 12 height 12
checkbox input "true"
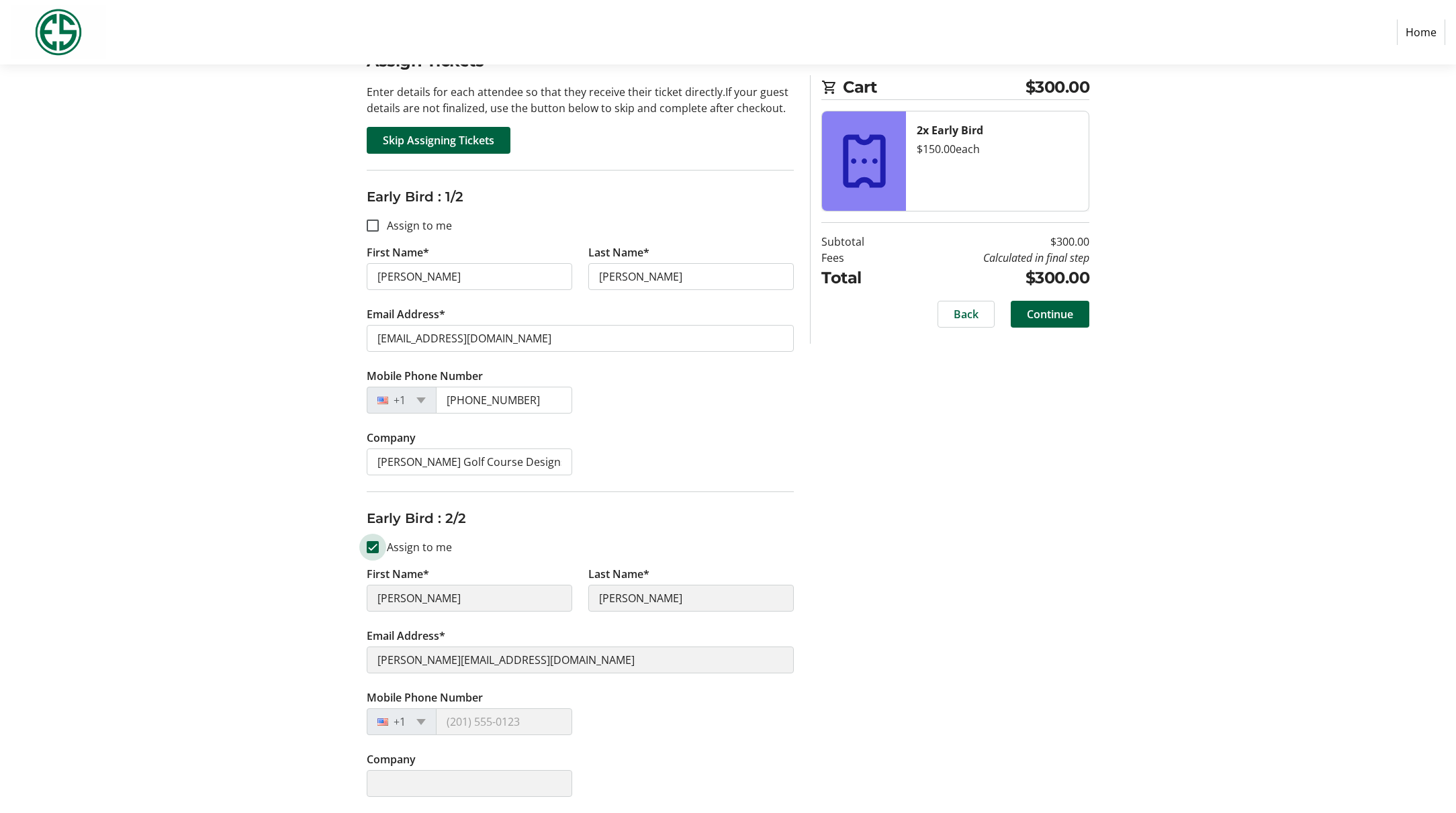
type input "[PERSON_NAME]"
type input "[PHONE_NUMBER]"
click at [1052, 317] on span "Continue" at bounding box center [1050, 314] width 46 height 16
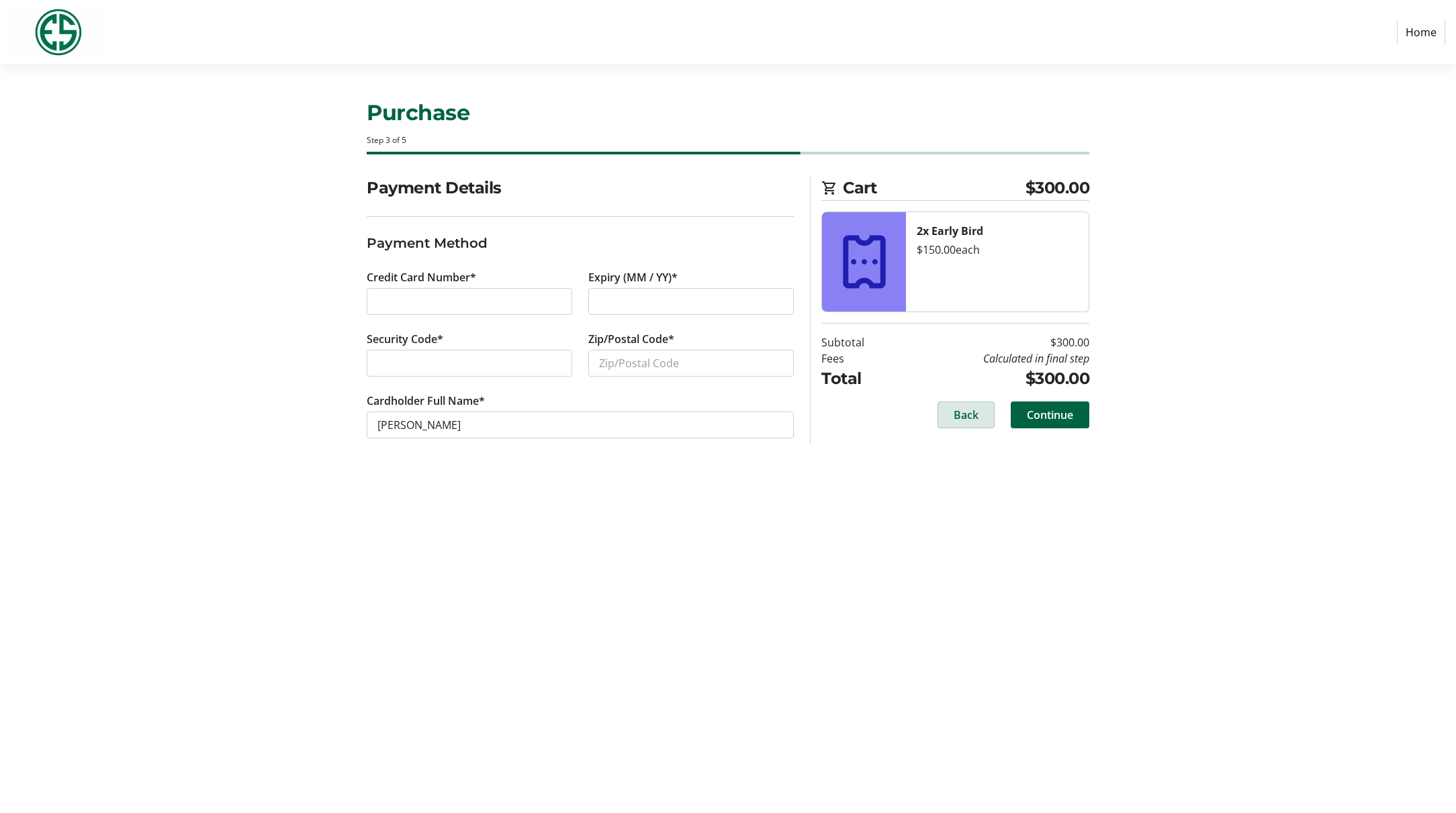
click at [973, 409] on span "Back" at bounding box center [966, 414] width 25 height 16
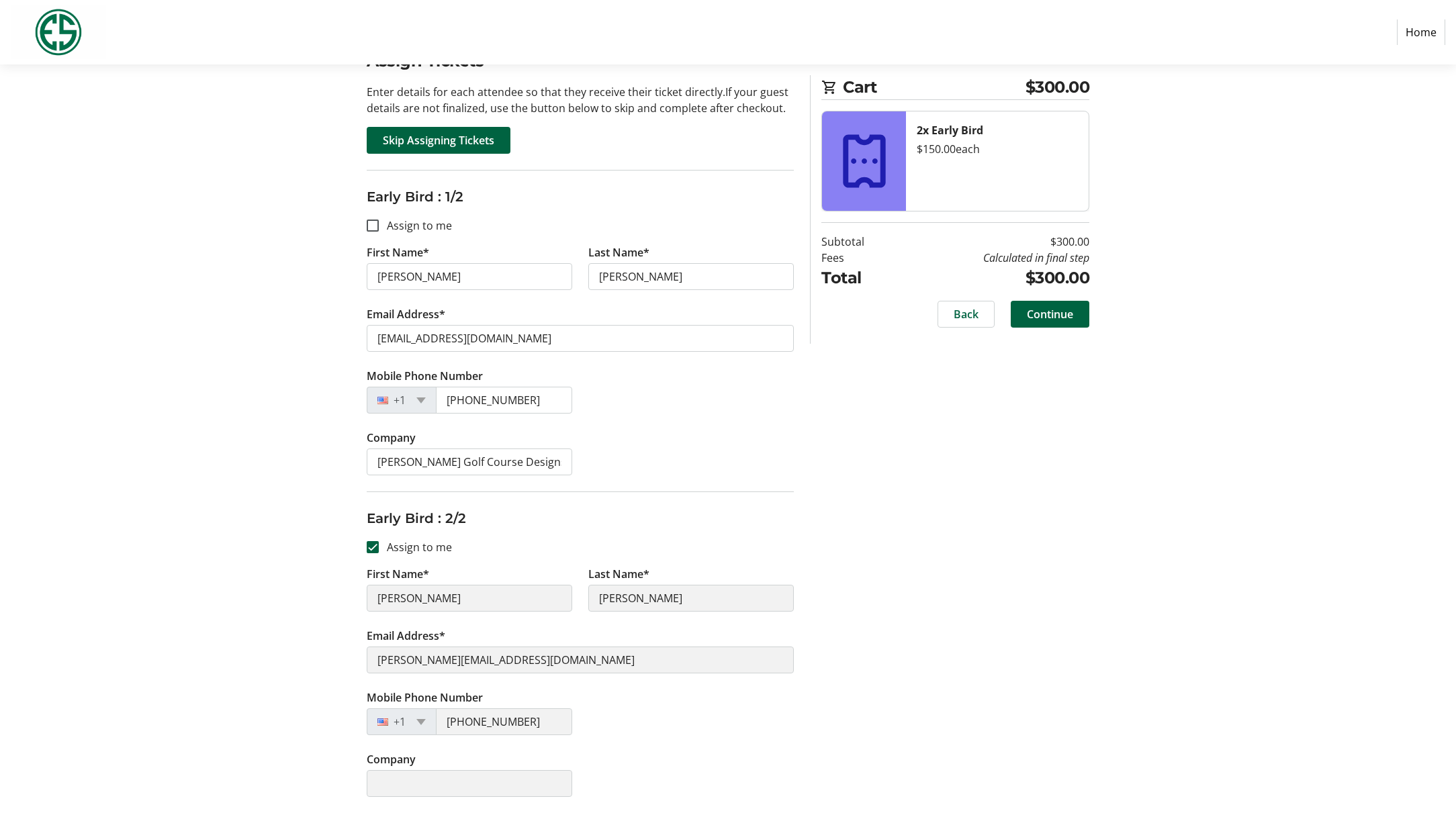
scroll to position [127, 0]
click at [1030, 318] on span "Continue" at bounding box center [1050, 314] width 46 height 16
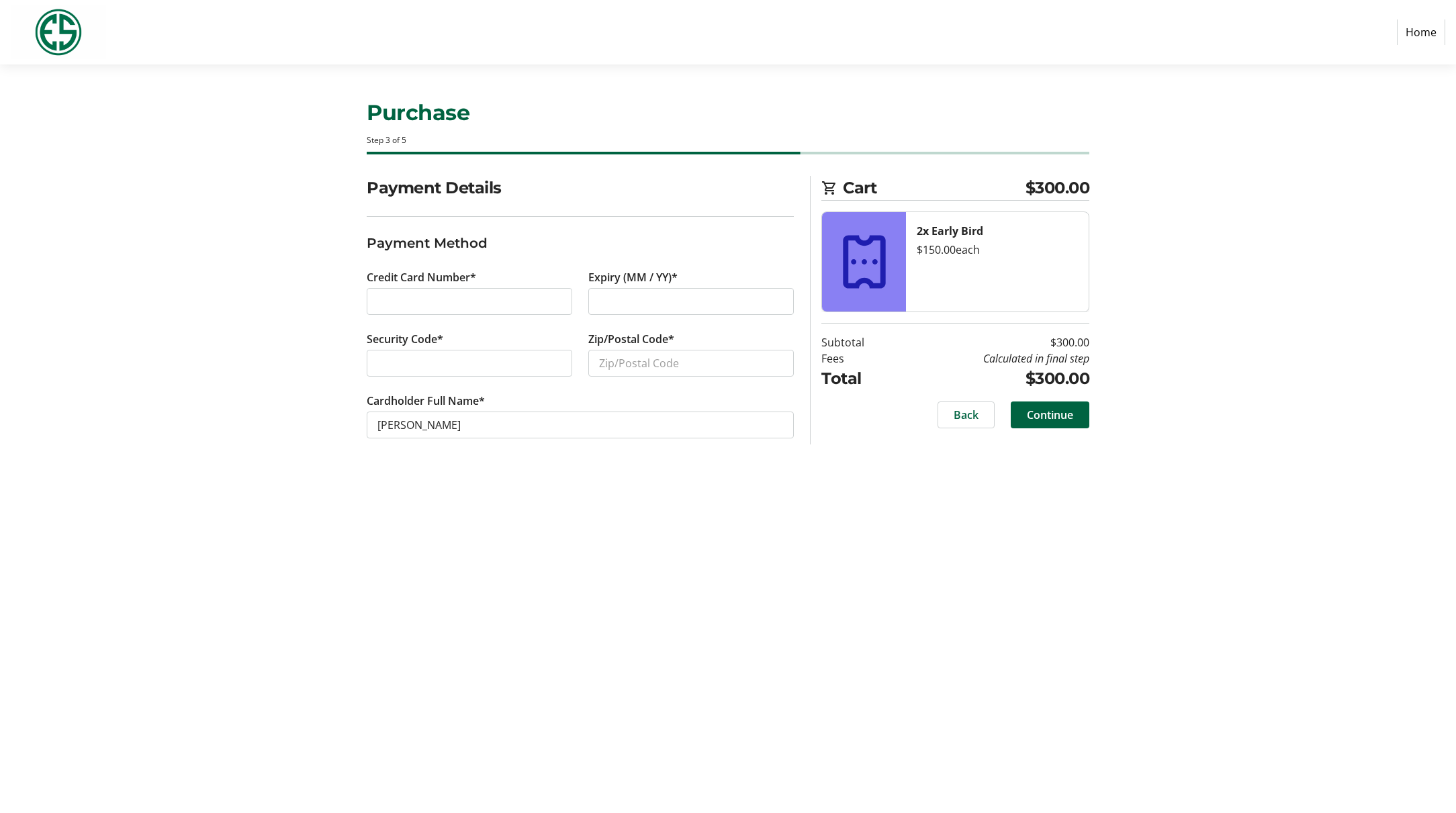
click at [439, 293] on div at bounding box center [469, 301] width 205 height 27
type input "49423"
click at [1055, 421] on span "Continue" at bounding box center [1050, 414] width 46 height 16
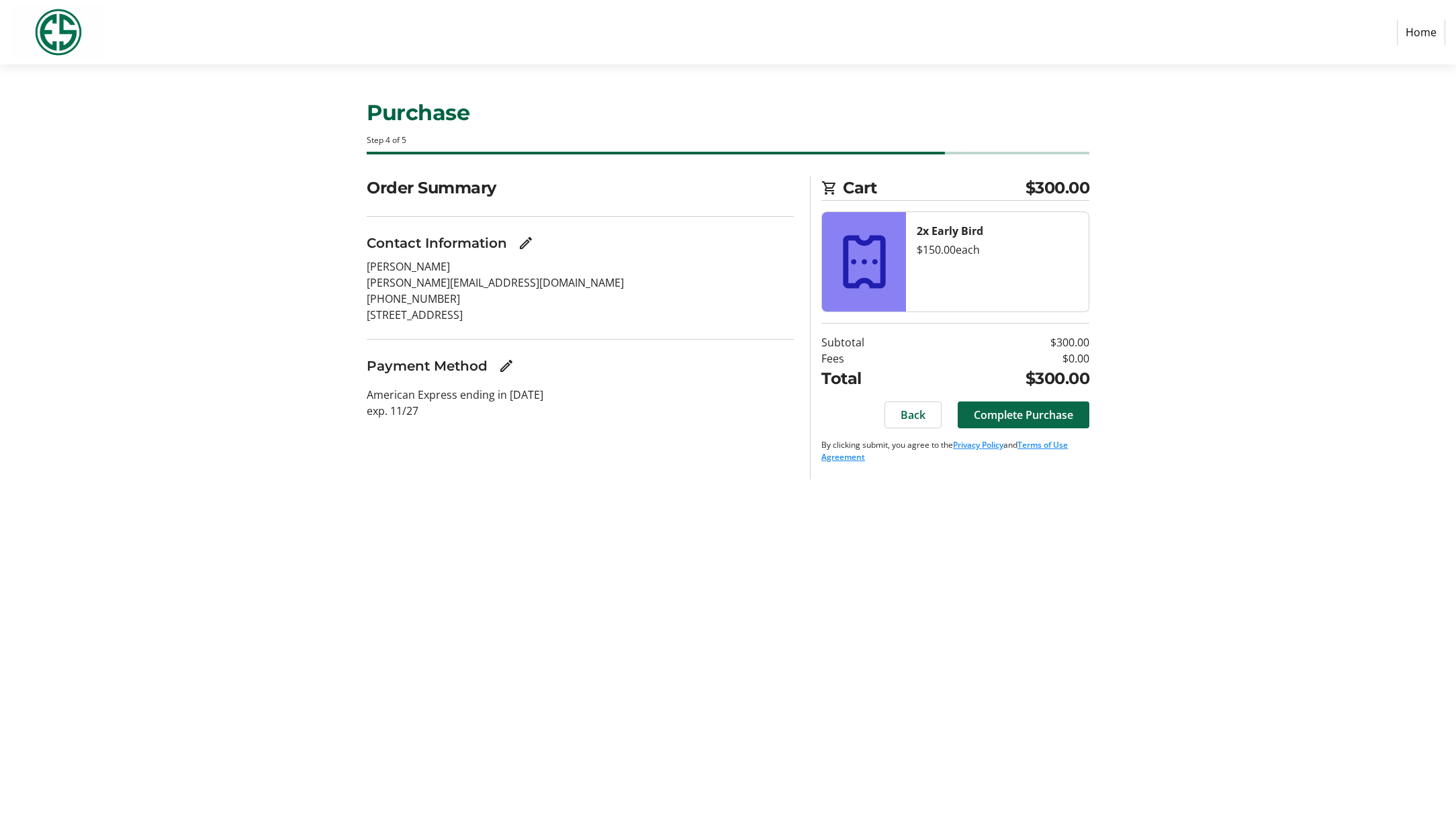
click at [1051, 414] on span "Complete Purchase" at bounding box center [1023, 414] width 100 height 16
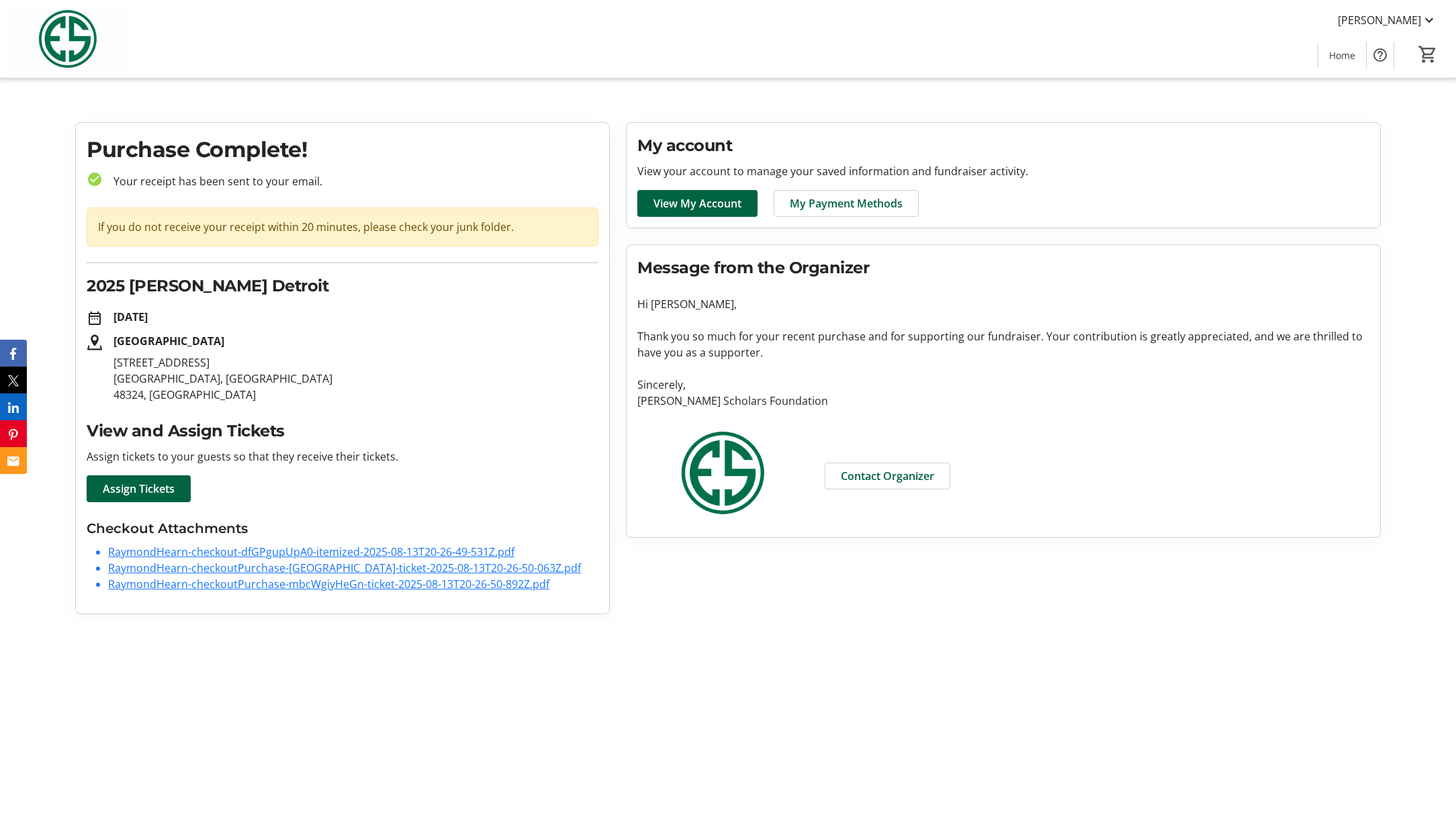
click at [183, 553] on link "RaymondHearn-checkout-dfGPgupUpA0-itemized-2025-08-13T20-26-49-531Z.pdf" at bounding box center [311, 552] width 406 height 15
click at [250, 568] on link "RaymondHearn-checkoutPurchase-[GEOGRAPHIC_DATA]-ticket-2025-08-13T20-26-50-063Z…" at bounding box center [344, 568] width 472 height 15
click at [334, 584] on link "RaymondHearn-checkoutPurchase-mbcWgiyHeGn-ticket-2025-08-13T20-26-50-892Z.pdf" at bounding box center [328, 584] width 441 height 15
click at [162, 586] on link "RaymondHearn-checkoutPurchase-mbcWgiyHeGn-ticket-2025-08-13T20-26-50-892Z.pdf" at bounding box center [328, 584] width 441 height 15
click at [132, 487] on span "Assign Tickets" at bounding box center [139, 488] width 72 height 16
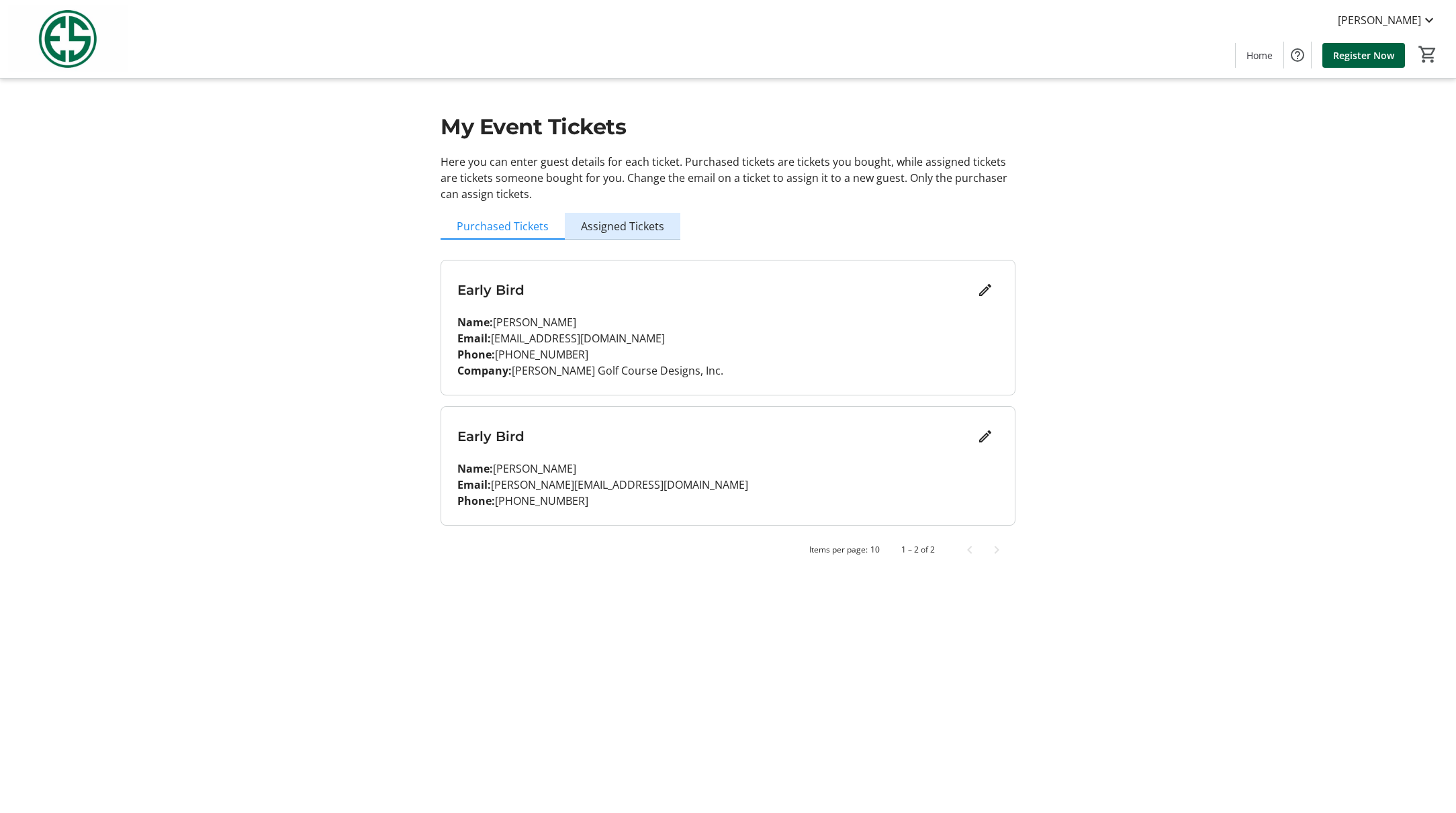
click at [643, 230] on span "Assigned Tickets" at bounding box center [622, 226] width 83 height 11
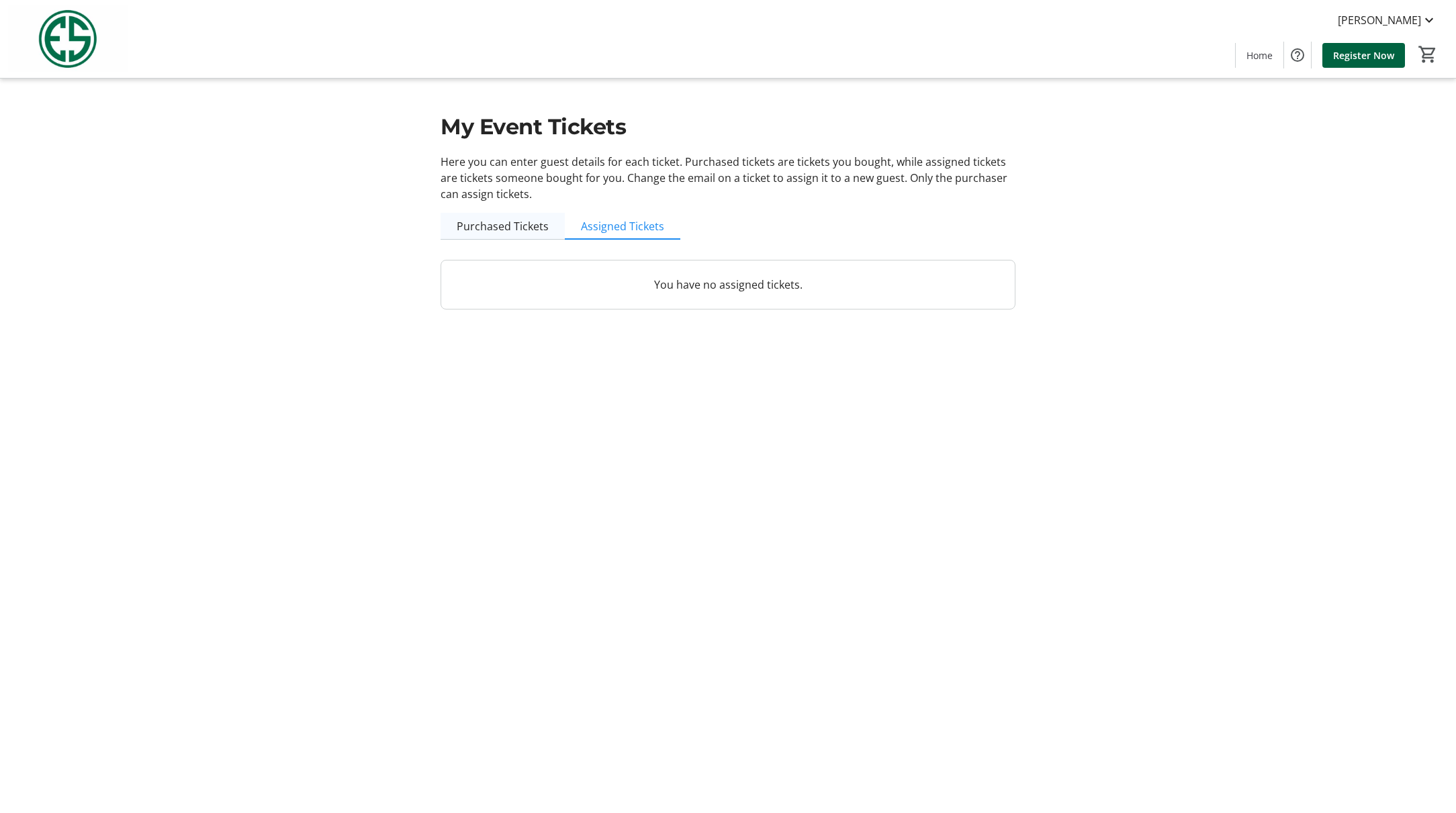
click at [498, 221] on span "Purchased Tickets" at bounding box center [503, 226] width 92 height 11
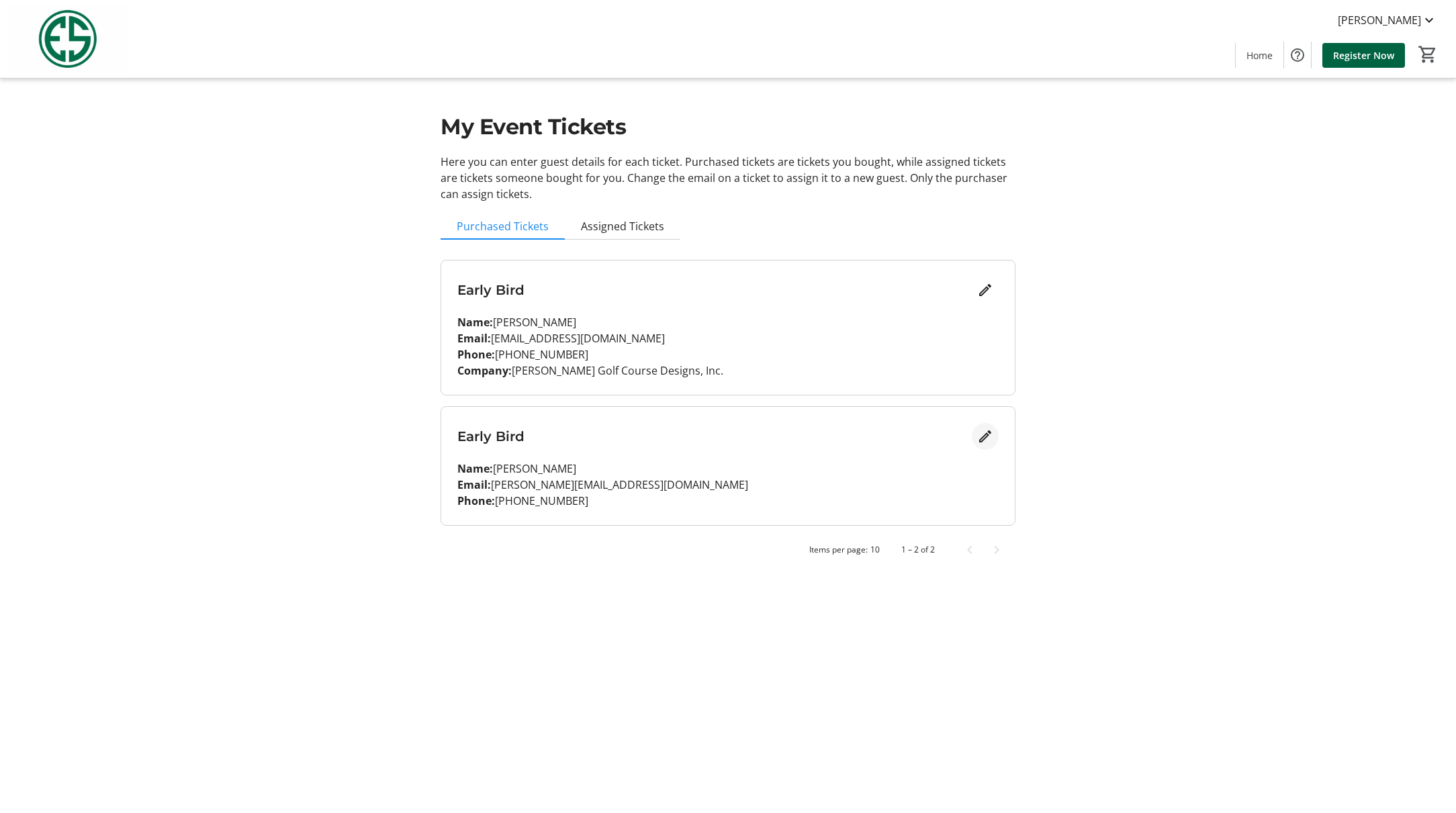
click at [983, 437] on mat-icon "Edit" at bounding box center [984, 435] width 16 height 16
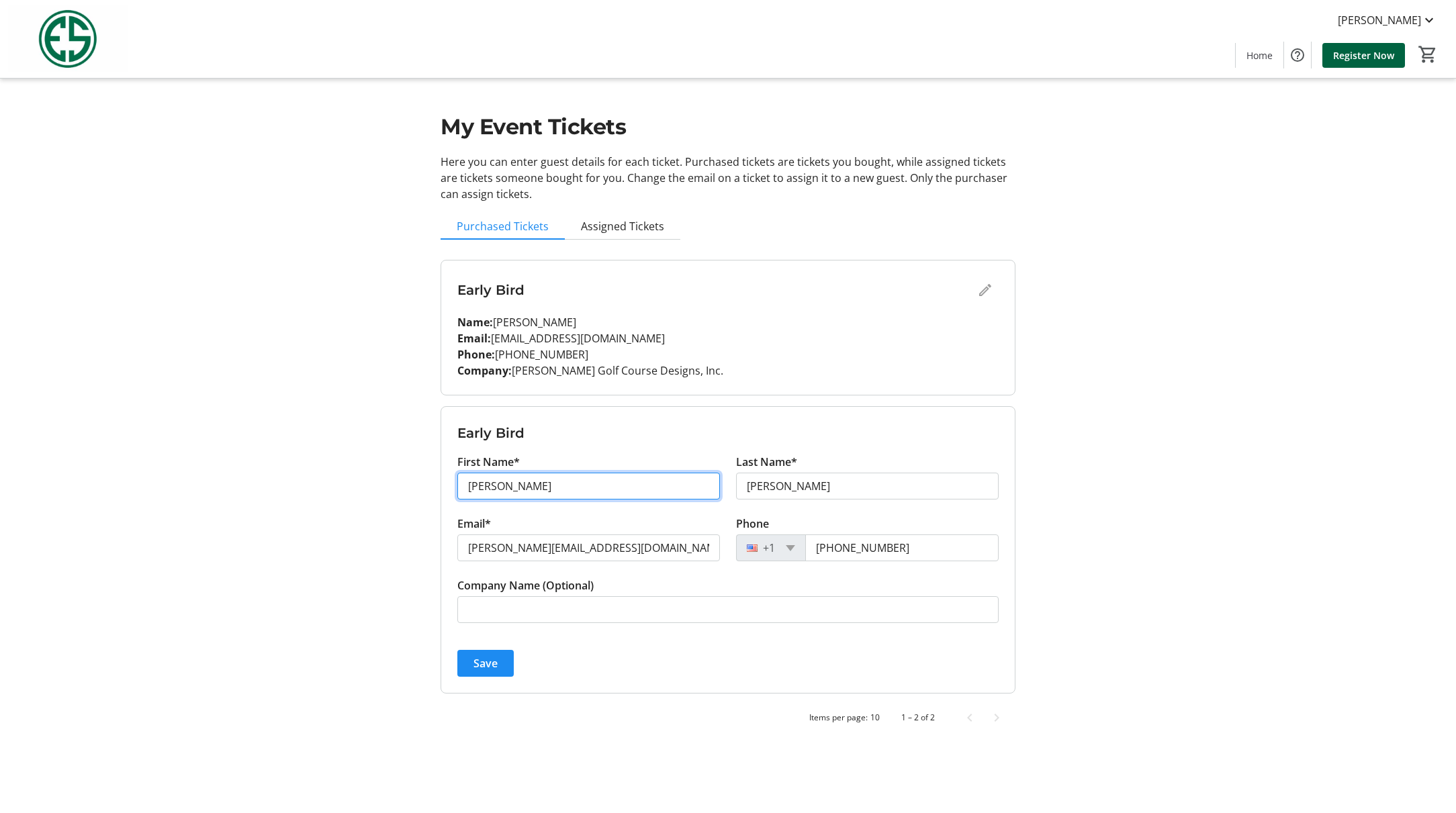
drag, startPoint x: 520, startPoint y: 487, endPoint x: 426, endPoint y: 487, distance: 94.0
type input "[PERSON_NAME]"
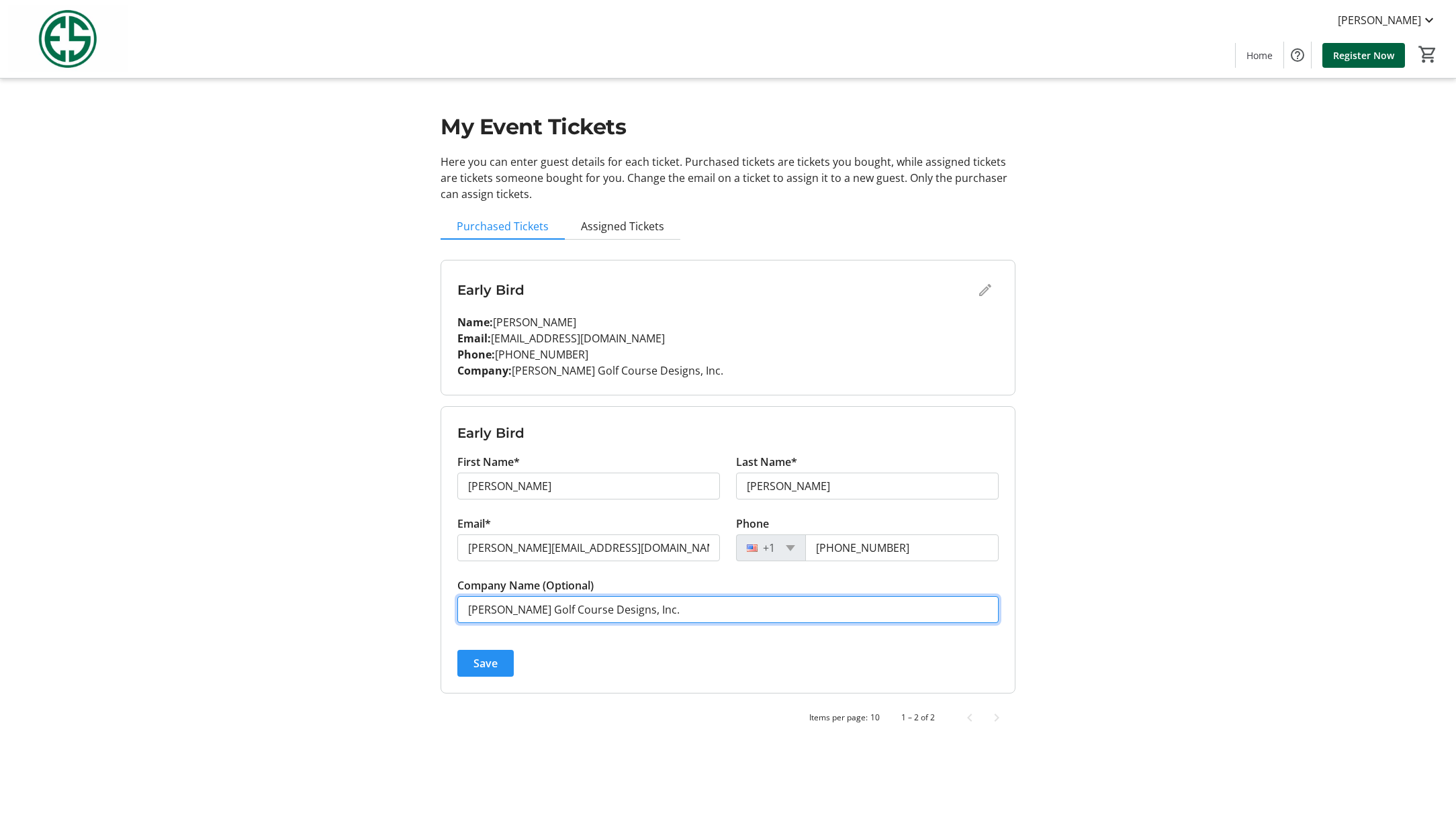
type input "[PERSON_NAME] Golf Course Designs, Inc."
click at [481, 665] on span "Save" at bounding box center [485, 662] width 24 height 16
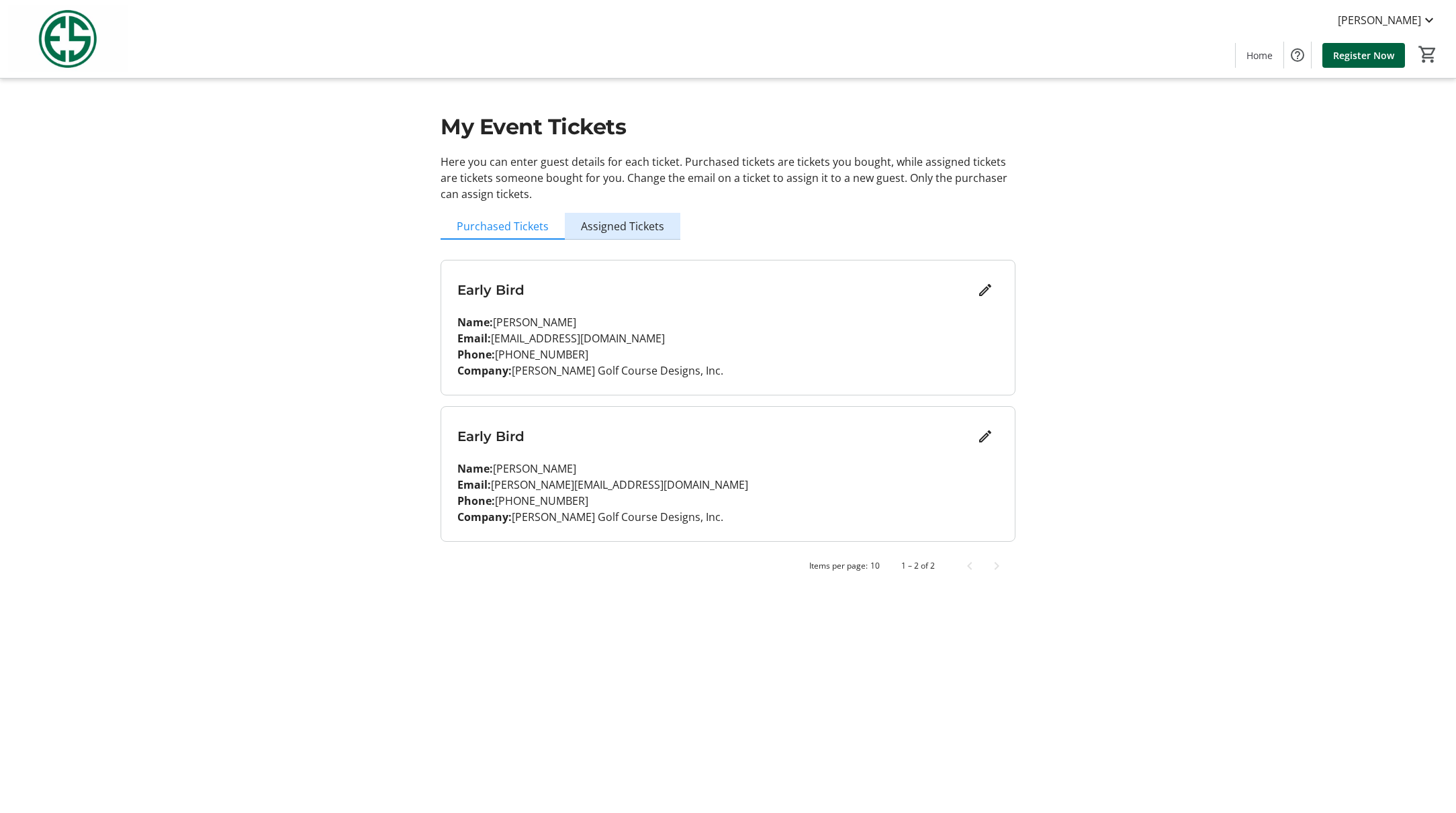
click at [647, 234] on span "Assigned Tickets" at bounding box center [622, 226] width 83 height 27
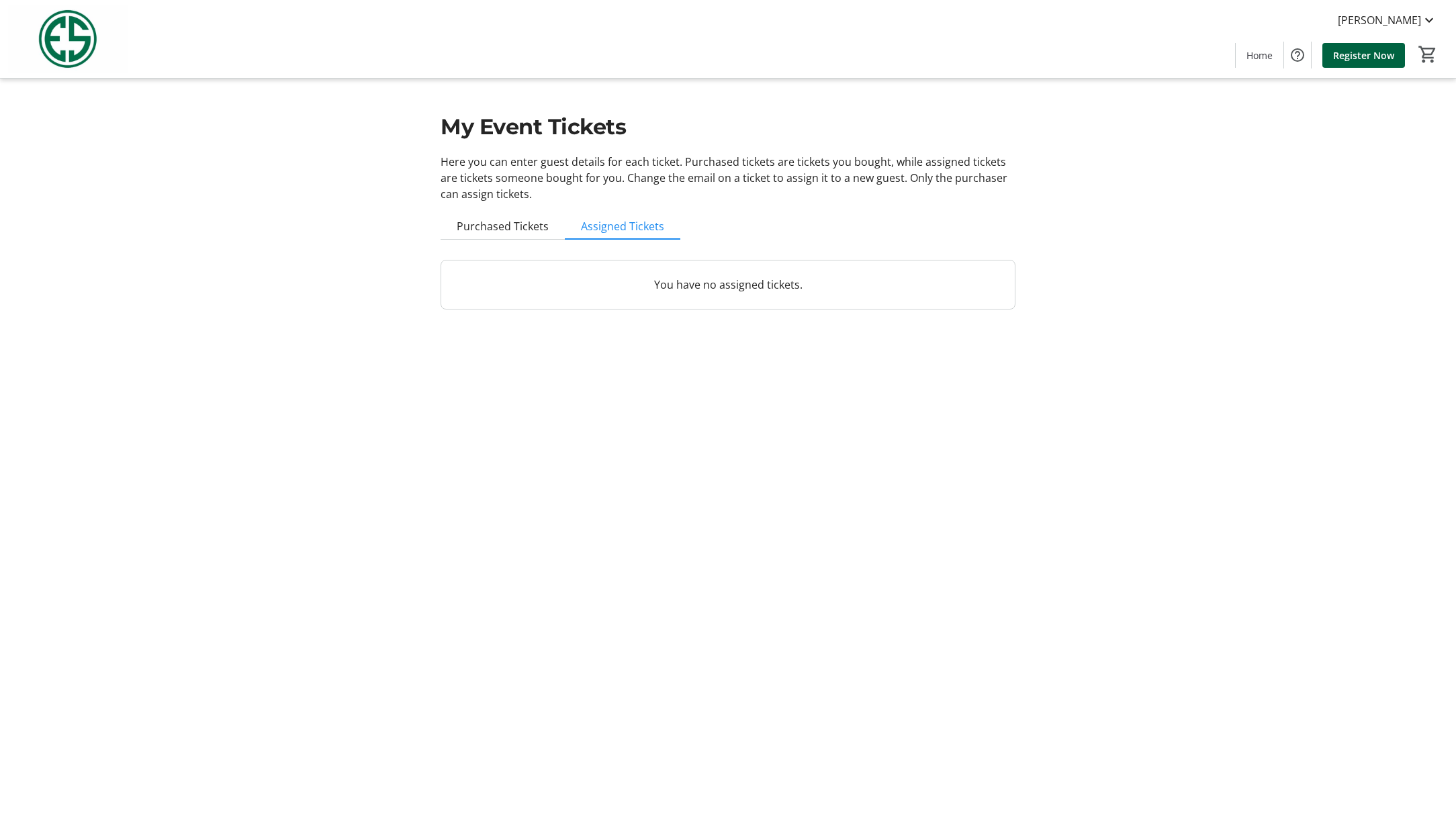
click at [792, 288] on p "You have no assigned tickets." at bounding box center [728, 284] width 541 height 16
click at [1271, 58] on span "Home" at bounding box center [1259, 55] width 26 height 14
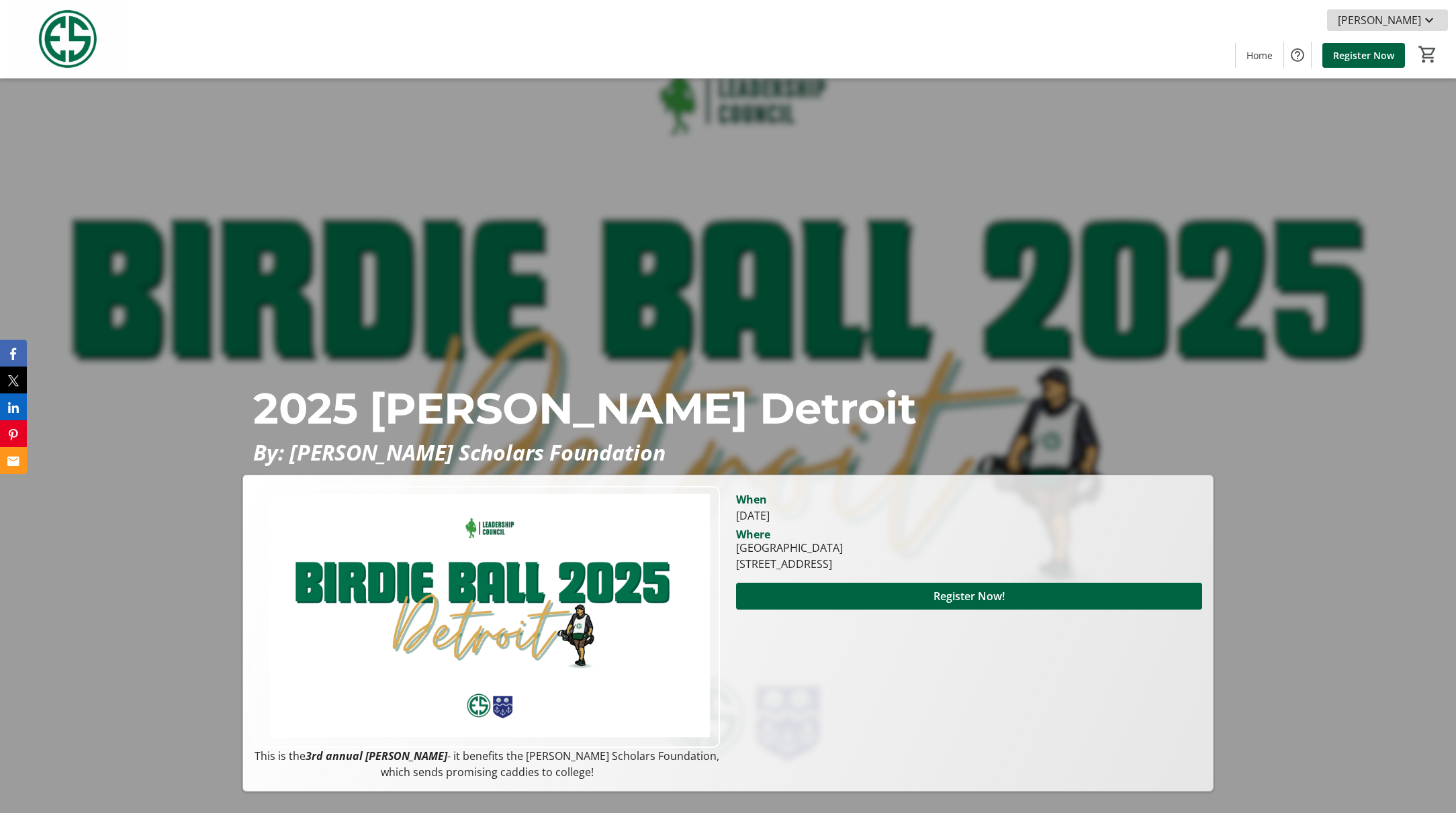
click at [1428, 18] on mat-icon at bounding box center [1428, 19] width 16 height 16
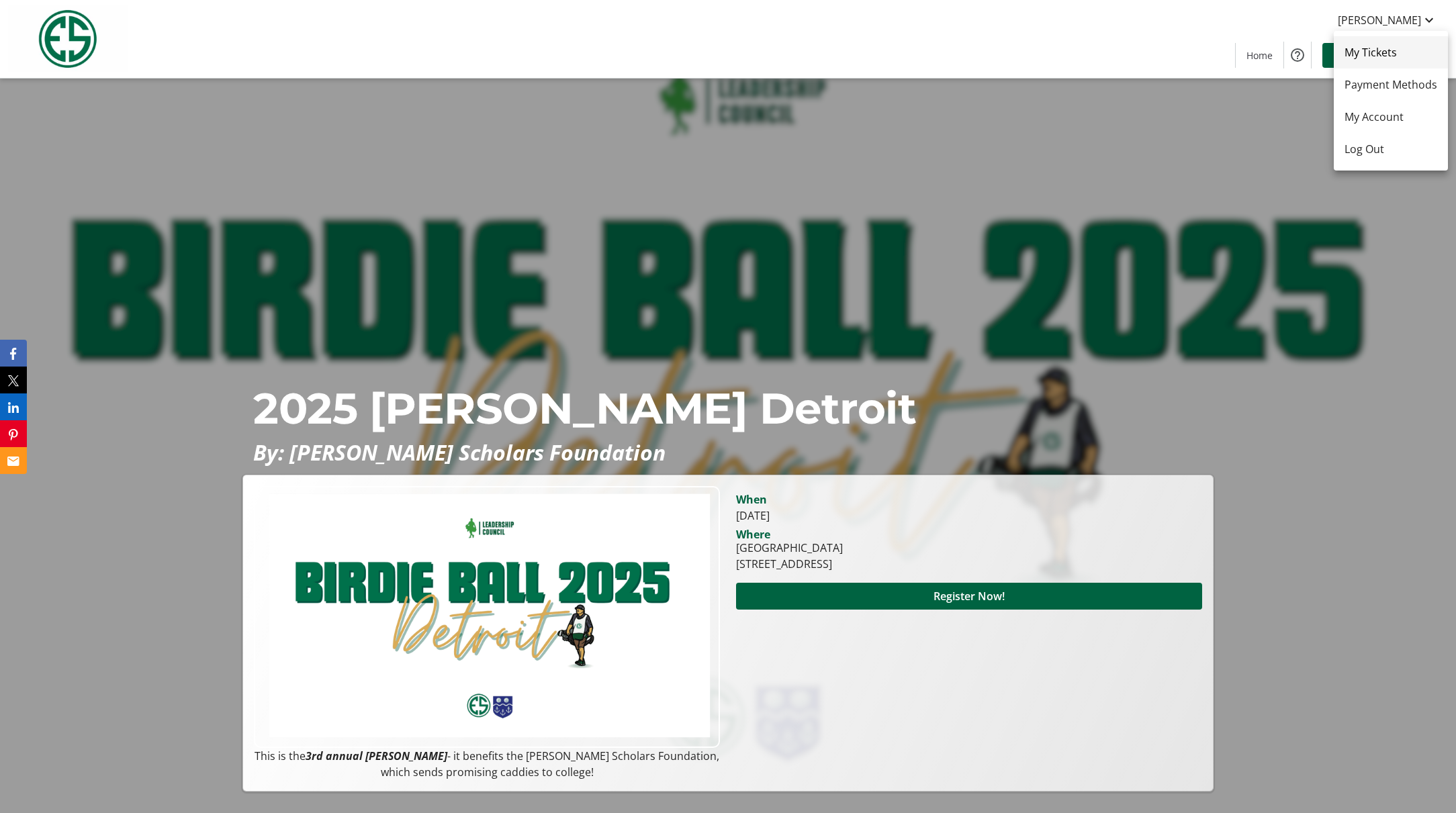
click at [1361, 59] on span "My Tickets" at bounding box center [1391, 52] width 93 height 16
